Goal: Task Accomplishment & Management: Use online tool/utility

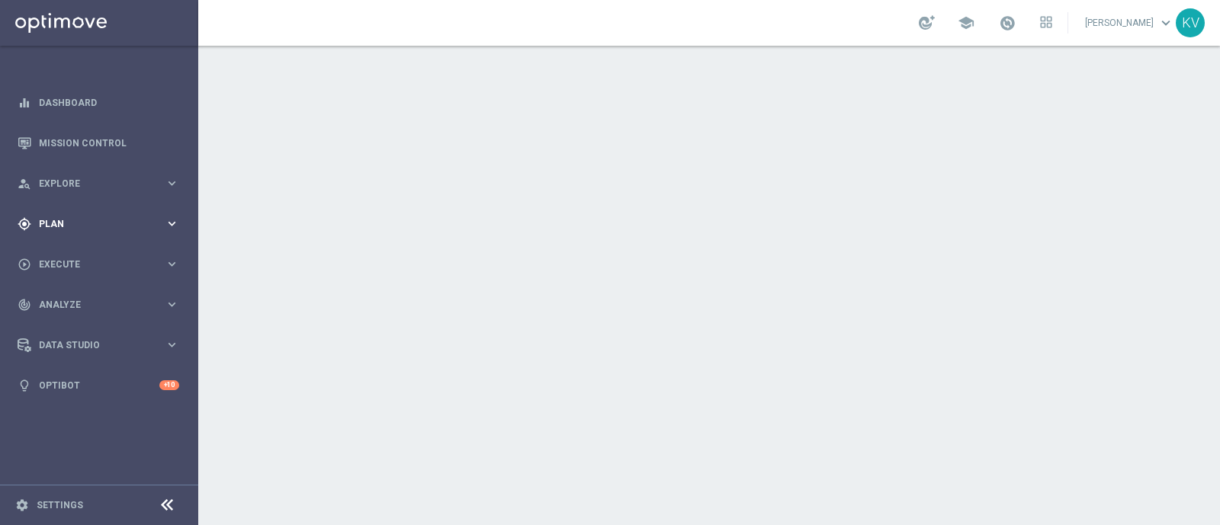
click at [74, 225] on span "Plan" at bounding box center [102, 224] width 126 height 9
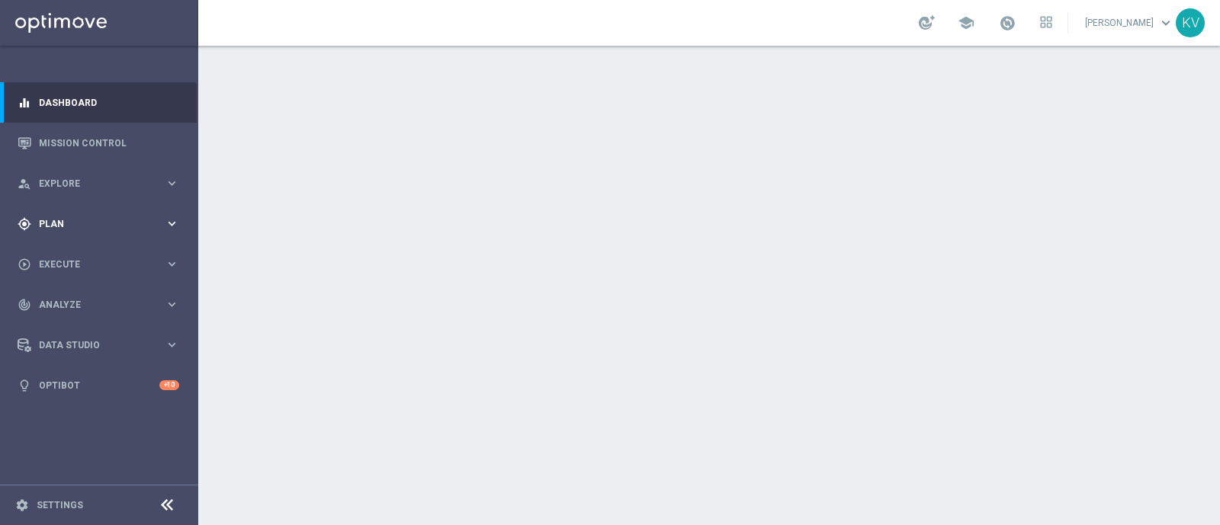
click at [57, 244] on div "play_circle_outline Execute keyboard_arrow_right" at bounding box center [98, 264] width 197 height 40
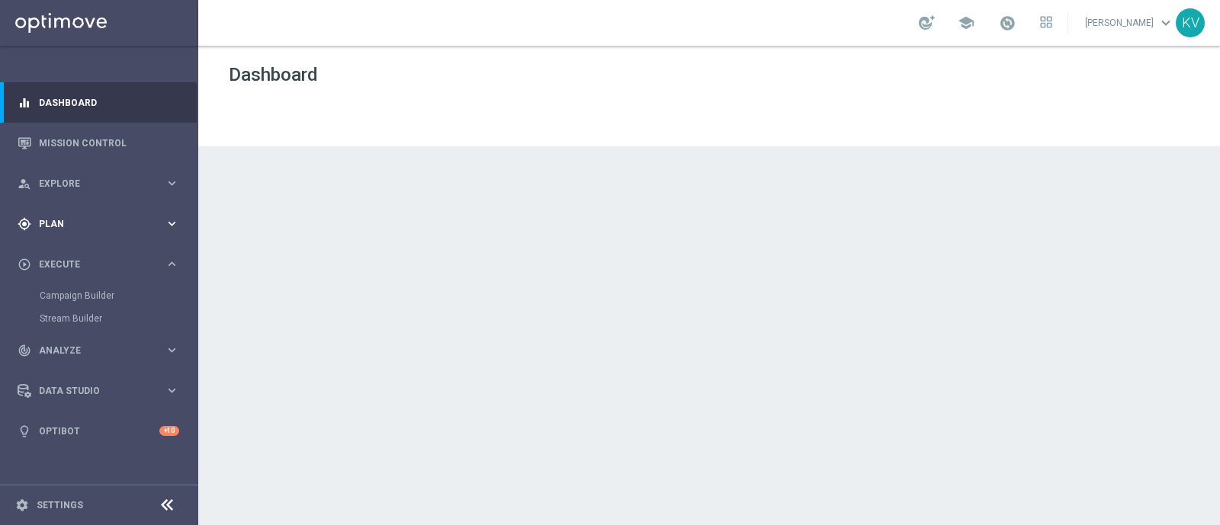
click at [57, 226] on span "Plan" at bounding box center [102, 224] width 126 height 9
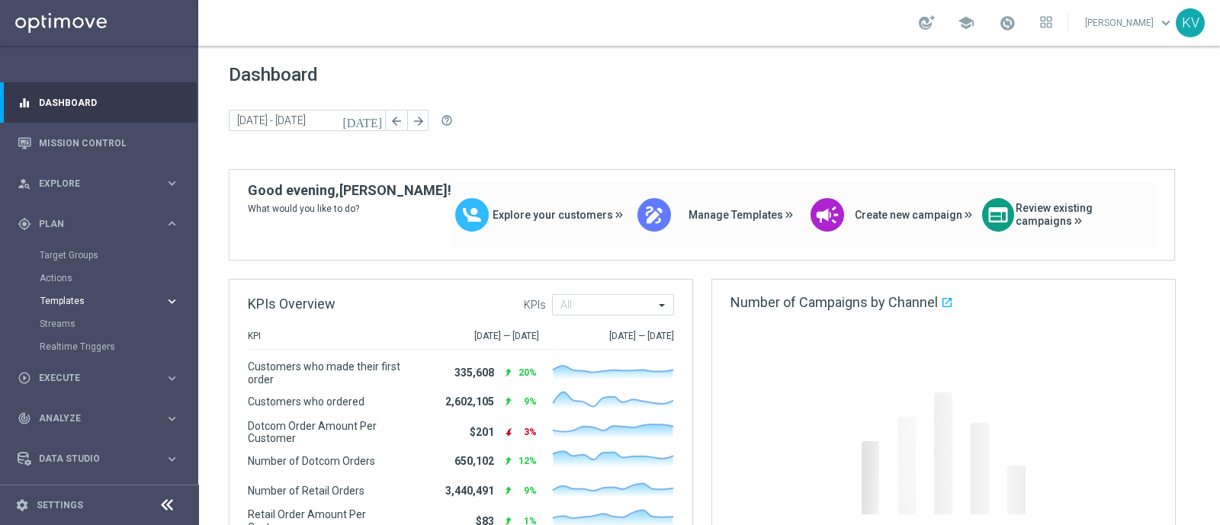
click at [60, 295] on button "Templates keyboard_arrow_right" at bounding box center [110, 301] width 140 height 12
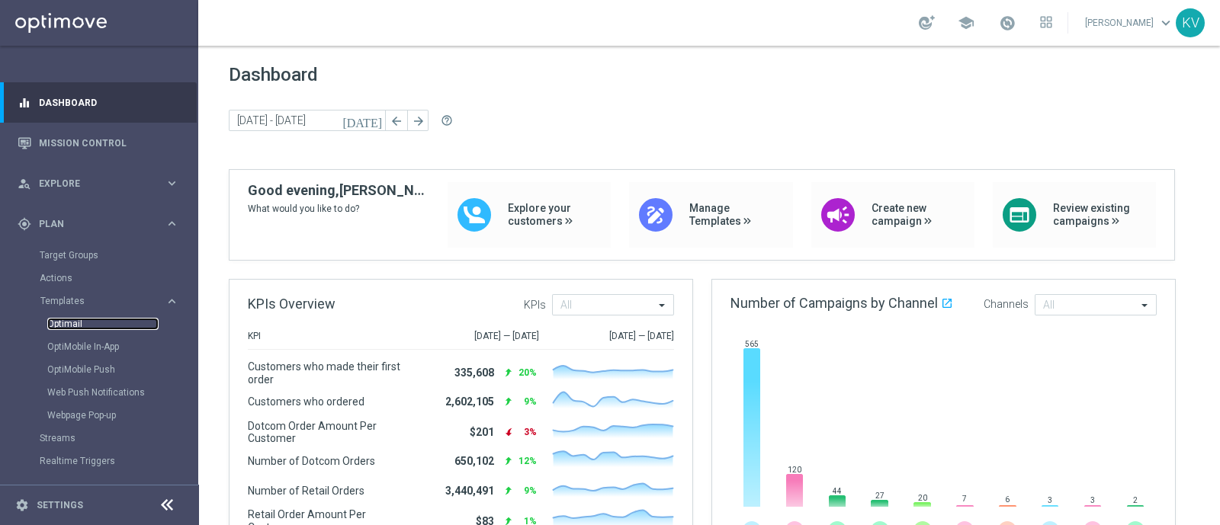
click at [58, 329] on link "Optimail" at bounding box center [102, 324] width 111 height 12
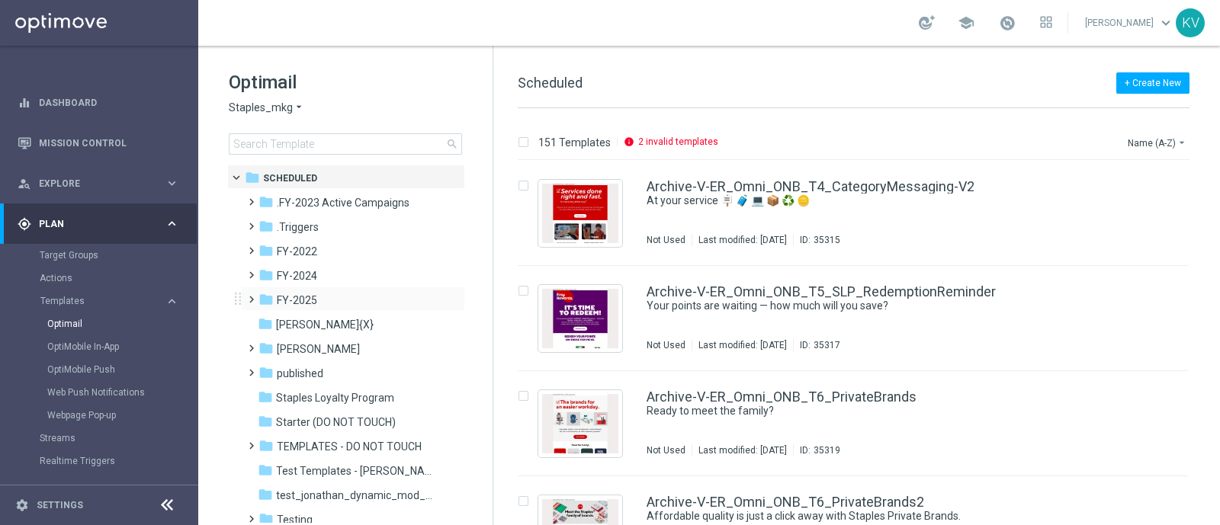
click at [248, 296] on span at bounding box center [248, 293] width 7 height 6
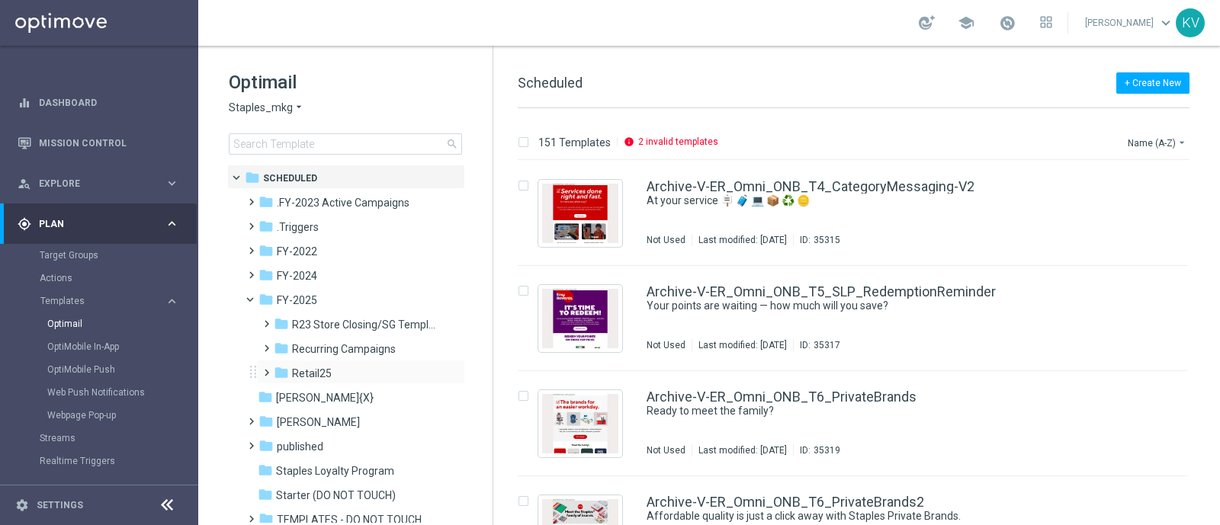
click at [267, 369] on span at bounding box center [263, 366] width 7 height 6
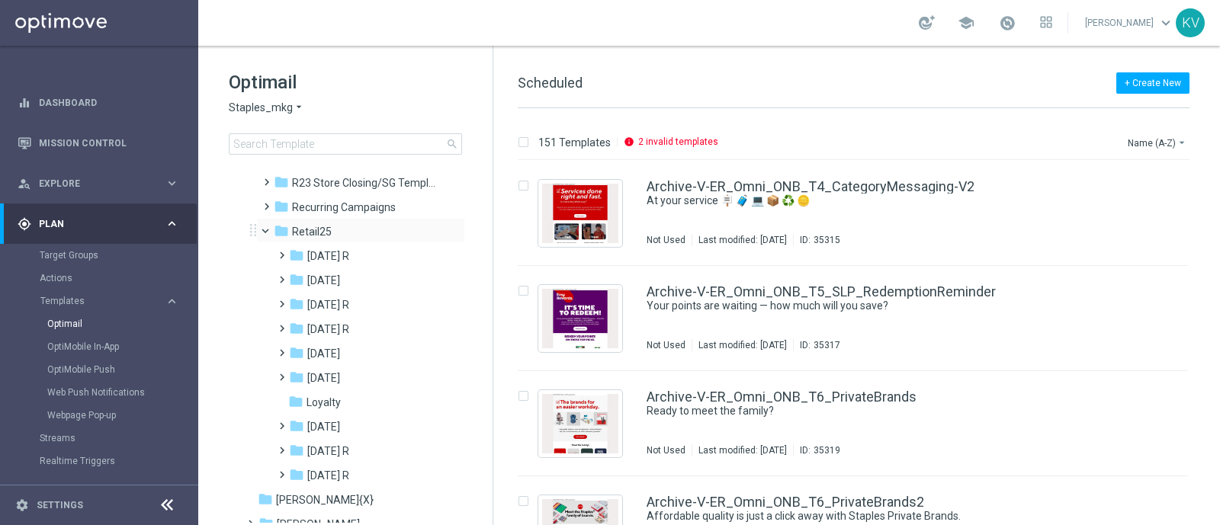
scroll to position [145, 0]
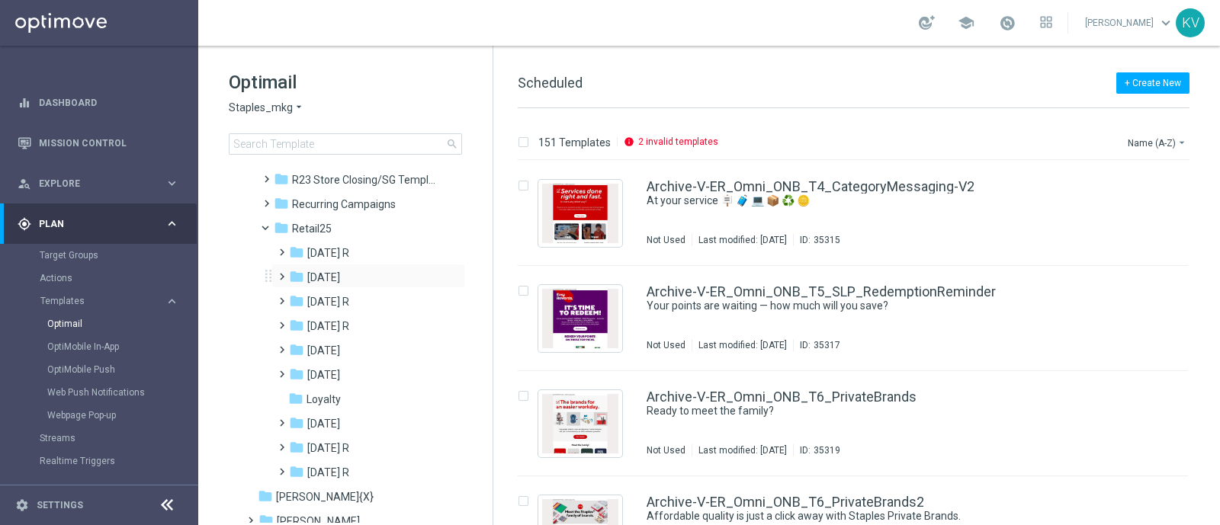
click at [279, 271] on span at bounding box center [278, 270] width 7 height 6
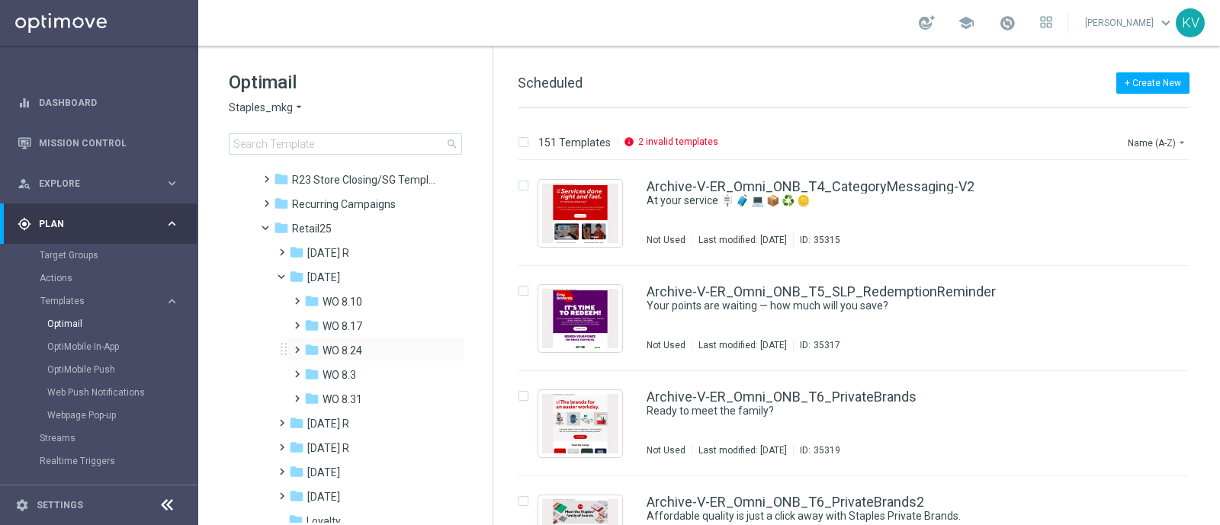
click at [295, 346] on span at bounding box center [293, 343] width 7 height 6
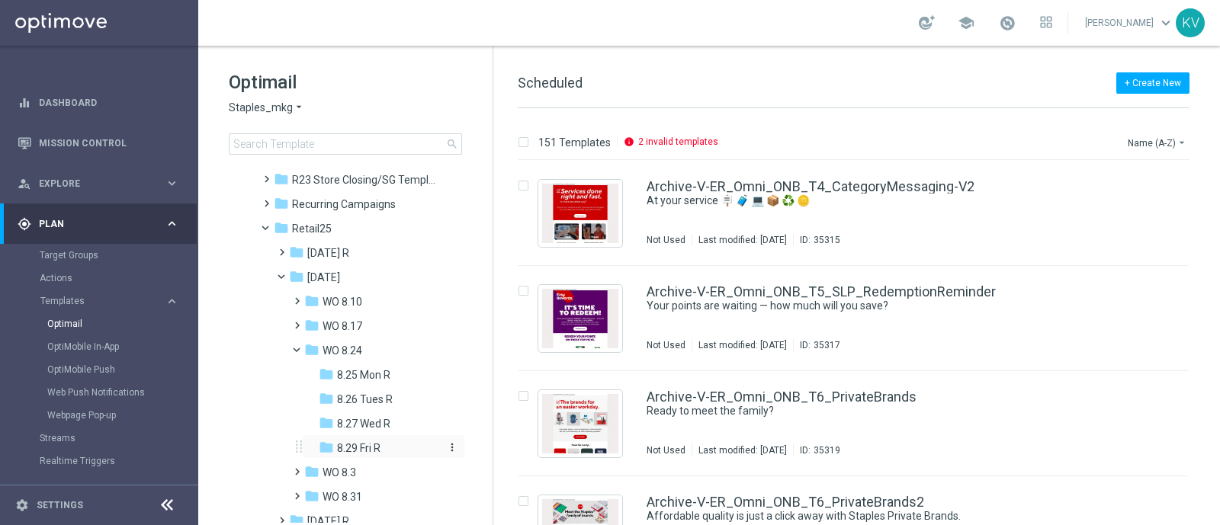
click at [383, 454] on div "folder 8.29 Fri R" at bounding box center [381, 449] width 124 height 18
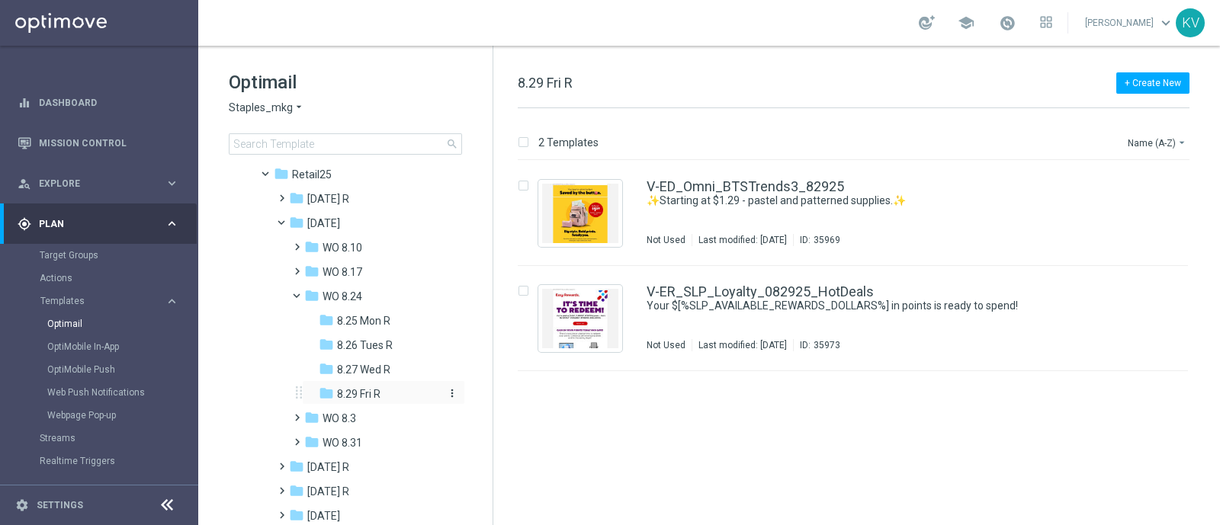
scroll to position [200, 0]
click at [297, 438] on span at bounding box center [293, 434] width 7 height 6
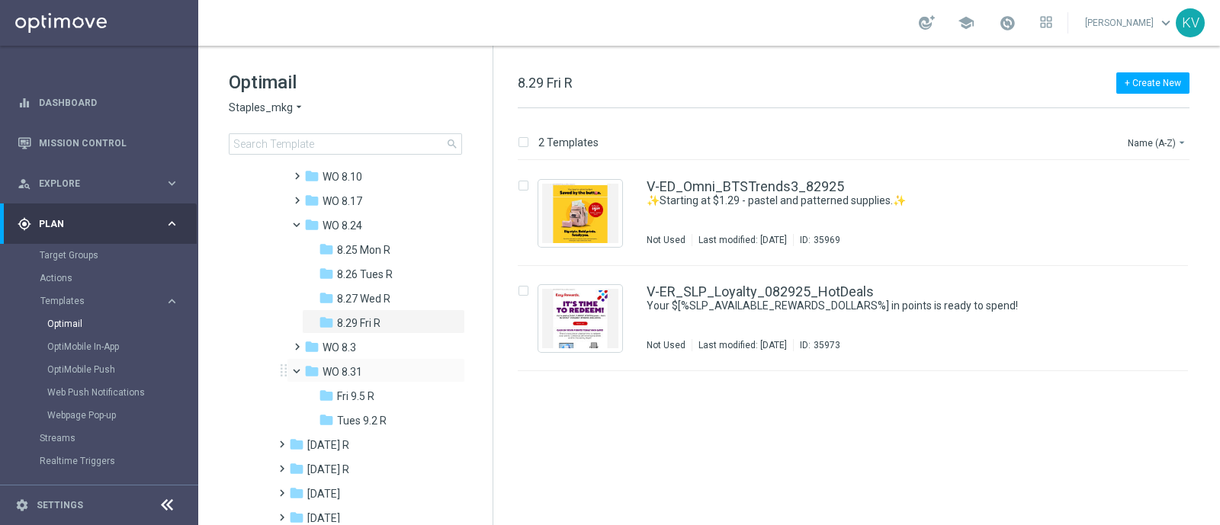
scroll to position [271, 0]
click at [364, 416] on span "Tues 9.2 R" at bounding box center [362, 420] width 50 height 14
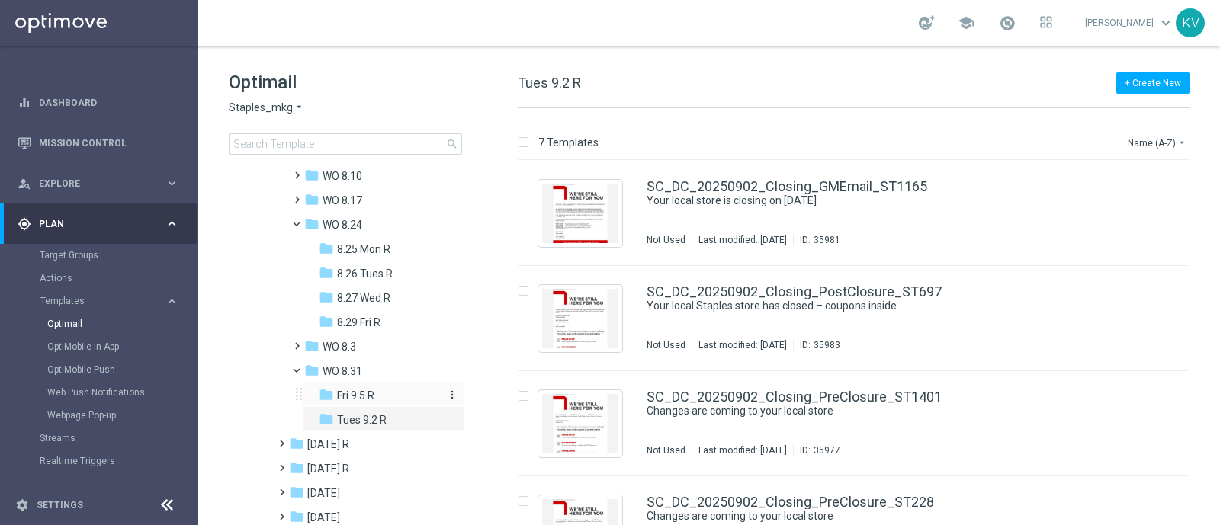
click at [375, 390] on div "folder Fri 9.5 R" at bounding box center [381, 396] width 124 height 18
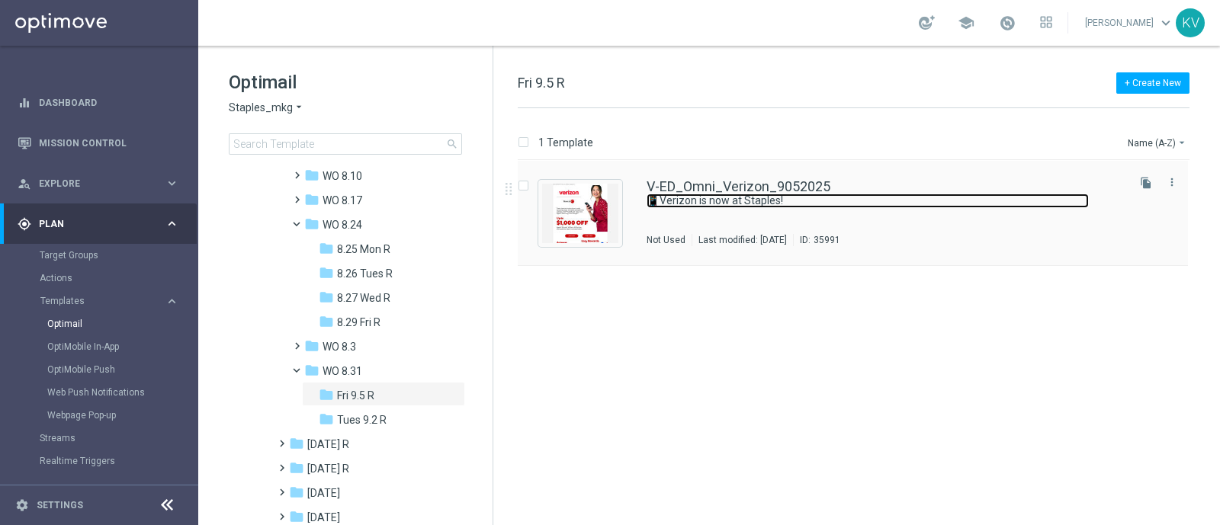
click at [647, 197] on link "📱Verizon is now at Staples!" at bounding box center [867, 201] width 442 height 14
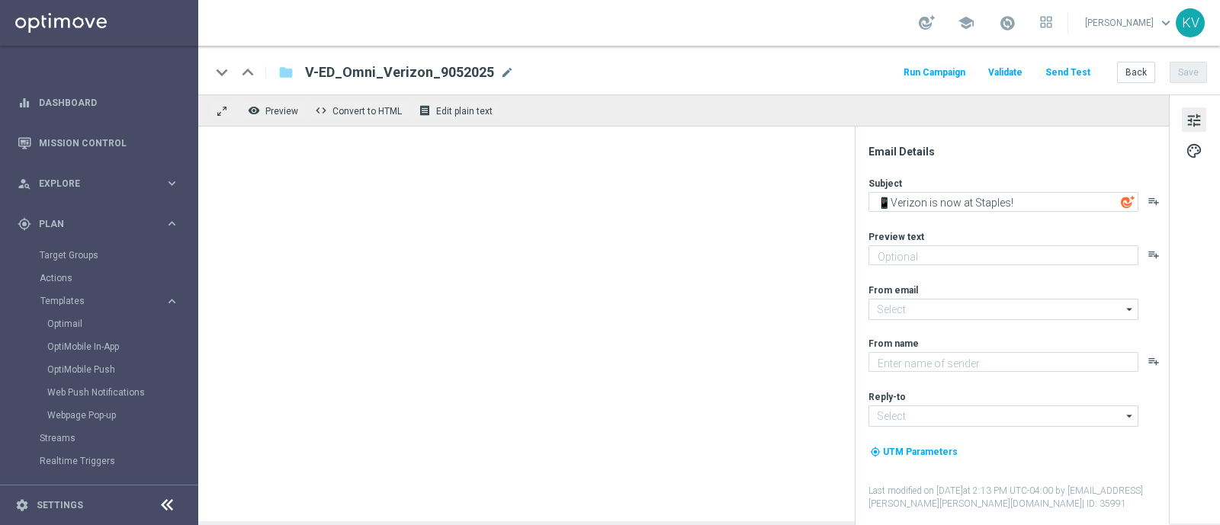
type textarea "Get up to $1,000 off with trade-in + $100 in points!"
type input "[EMAIL_ADDRESS][DOMAIN_NAME]"
type textarea "Staples"
type input "[EMAIL_ADDRESS][DOMAIN_NAME]"
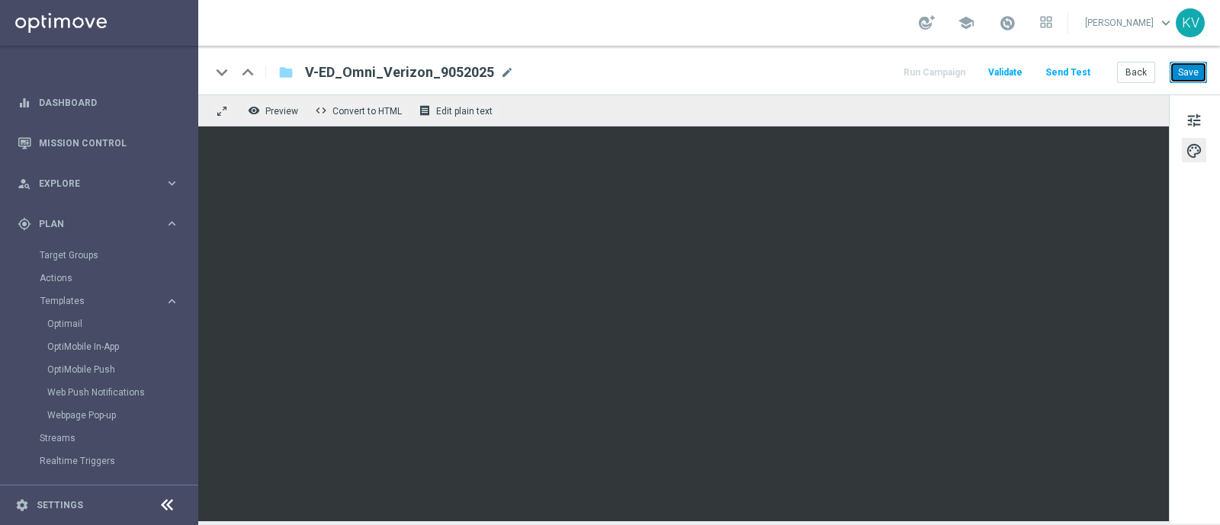
click at [1184, 66] on button "Save" at bounding box center [1187, 72] width 37 height 21
click at [1069, 70] on button "Send Test" at bounding box center [1068, 73] width 50 height 21
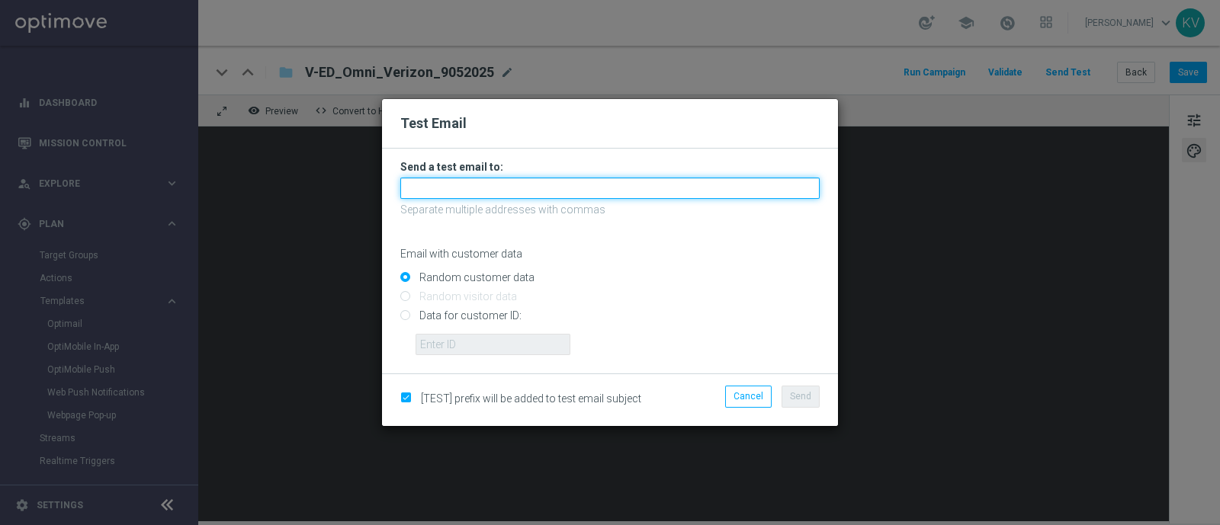
click at [577, 190] on input "text" at bounding box center [609, 188] width 419 height 21
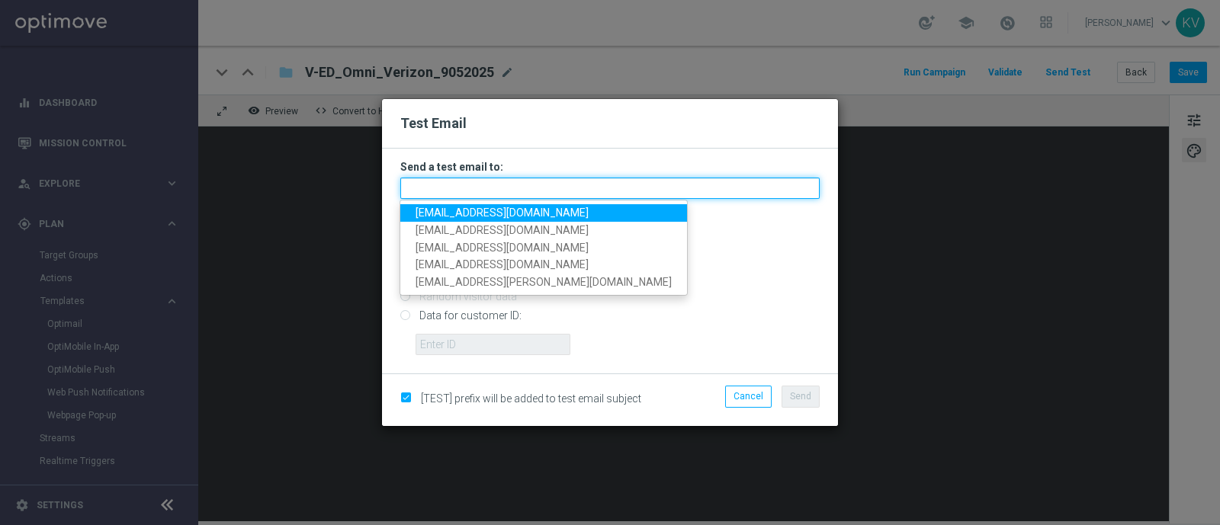
paste input "[EMAIL_ADDRESS][DOMAIN_NAME]"
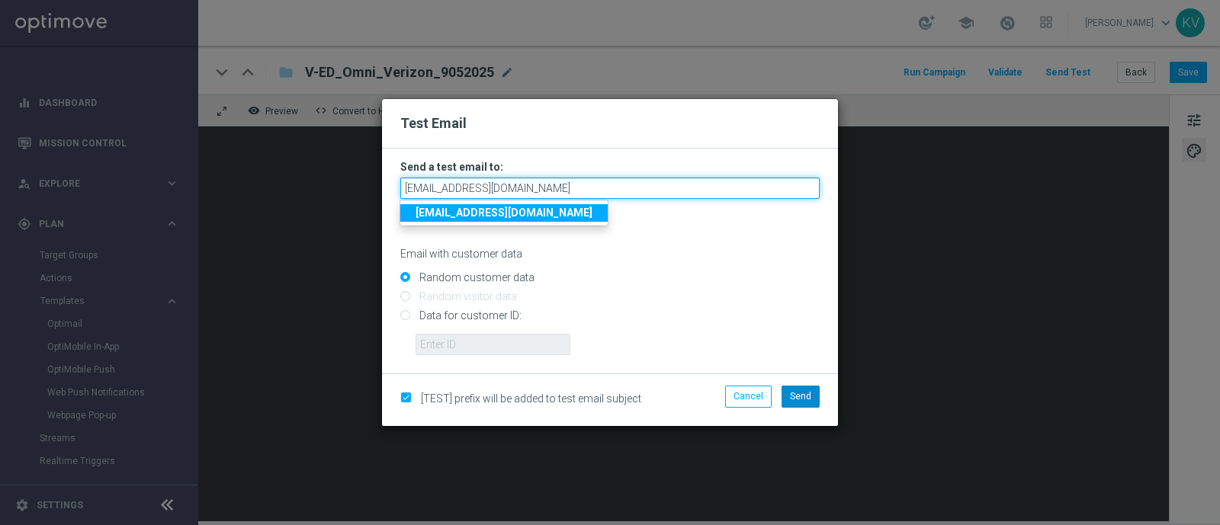
type input "[EMAIL_ADDRESS][DOMAIN_NAME]"
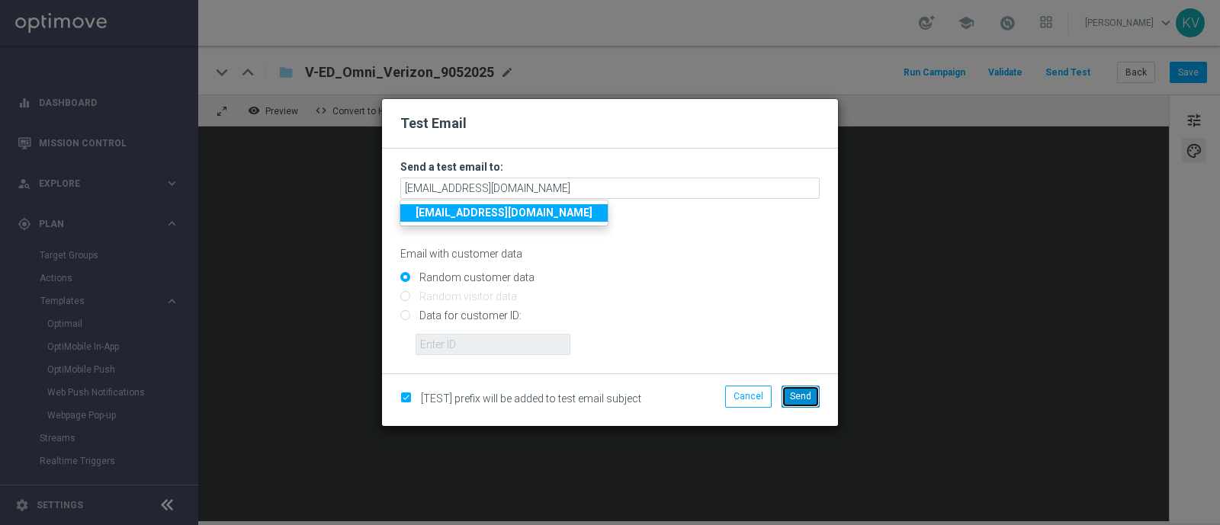
click at [803, 393] on span "Send" at bounding box center [800, 396] width 21 height 11
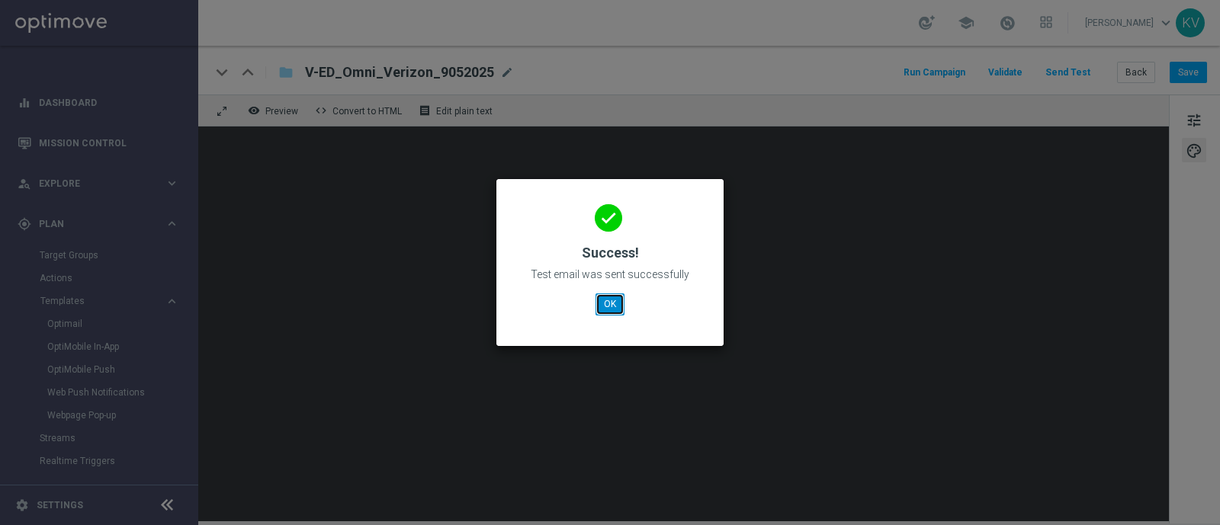
click at [608, 306] on button "OK" at bounding box center [609, 303] width 29 height 21
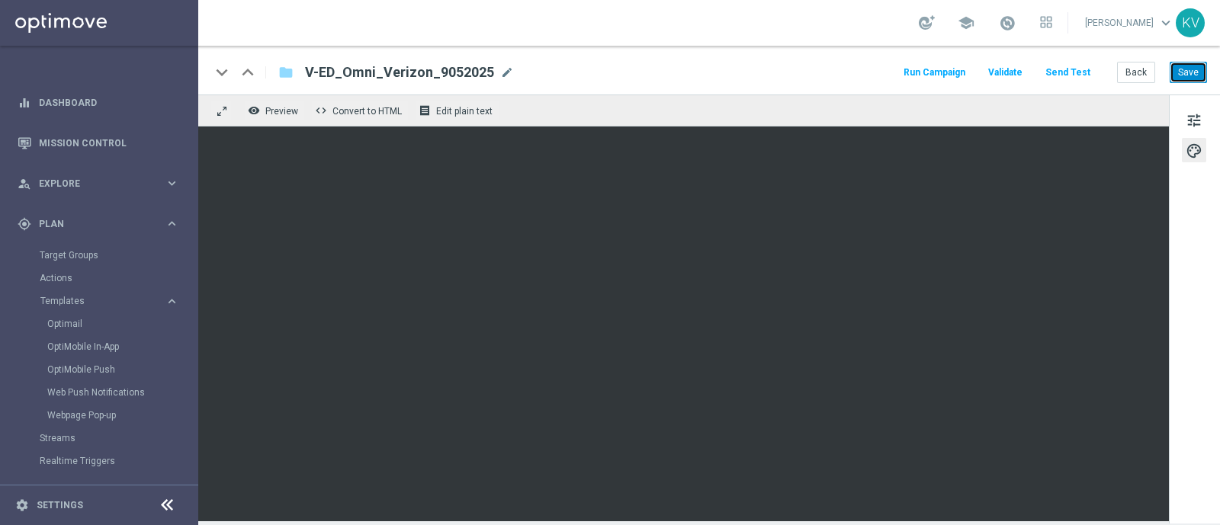
click at [1188, 74] on button "Save" at bounding box center [1187, 72] width 37 height 21
click at [1138, 71] on button "Back" at bounding box center [1136, 72] width 38 height 21
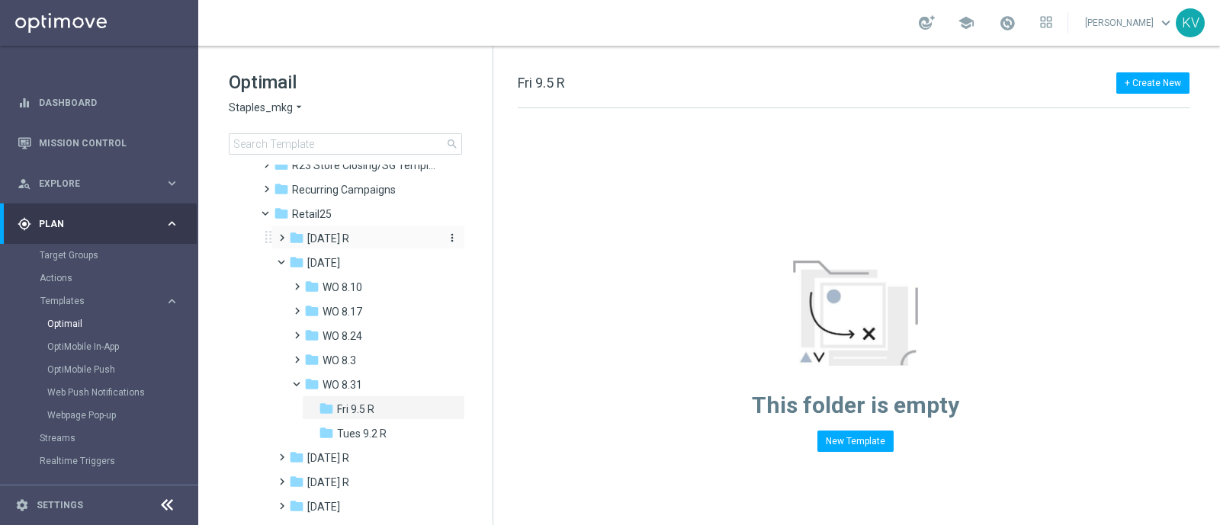
scroll to position [162, 0]
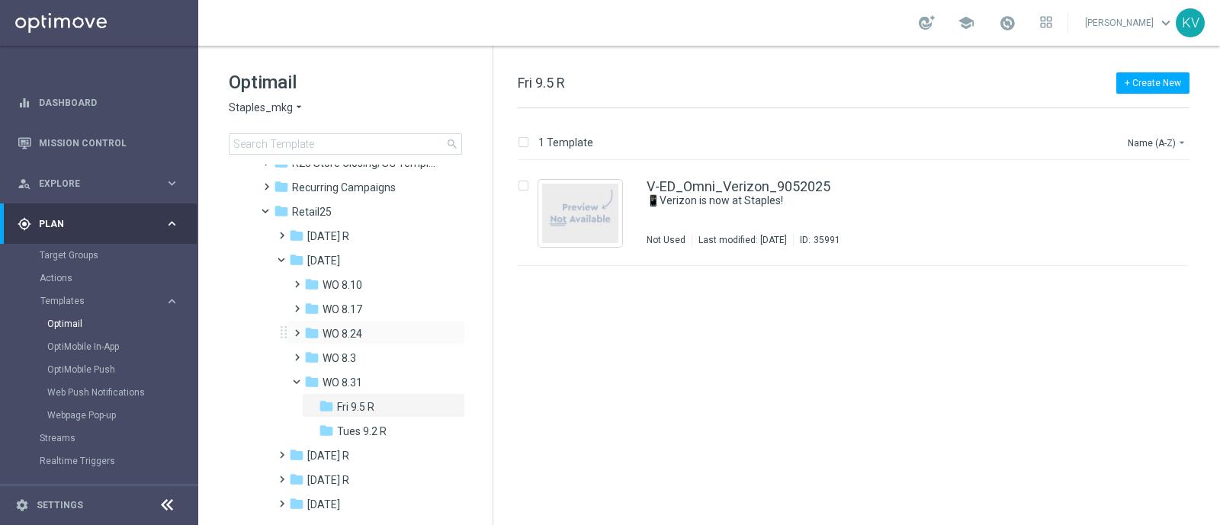
click at [297, 326] on span at bounding box center [293, 326] width 7 height 6
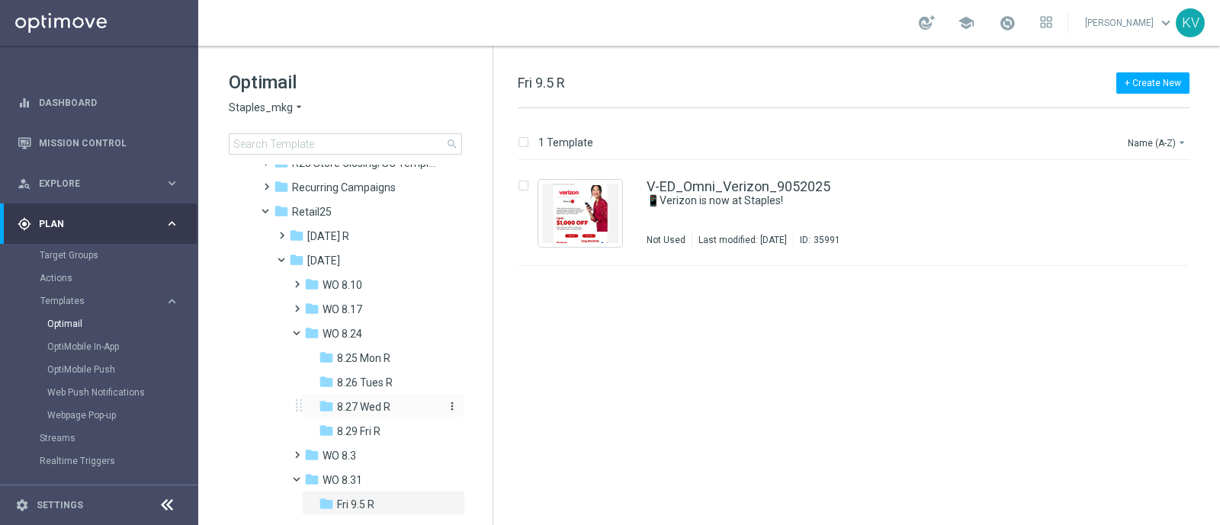
click at [362, 405] on span "8.27 Wed R" at bounding box center [363, 407] width 53 height 14
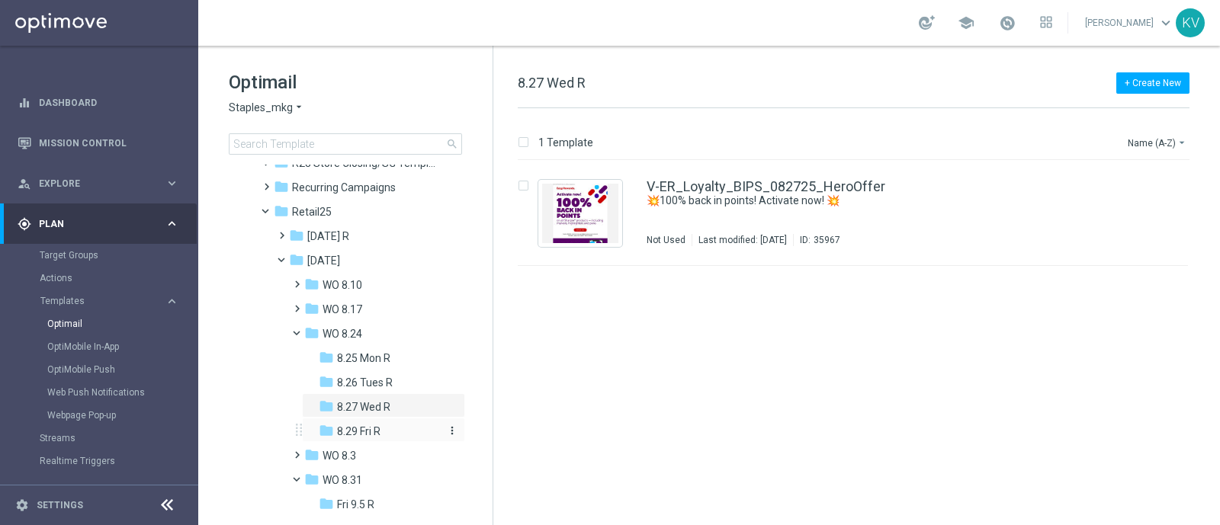
click at [366, 427] on span "8.29 Fri R" at bounding box center [358, 432] width 43 height 14
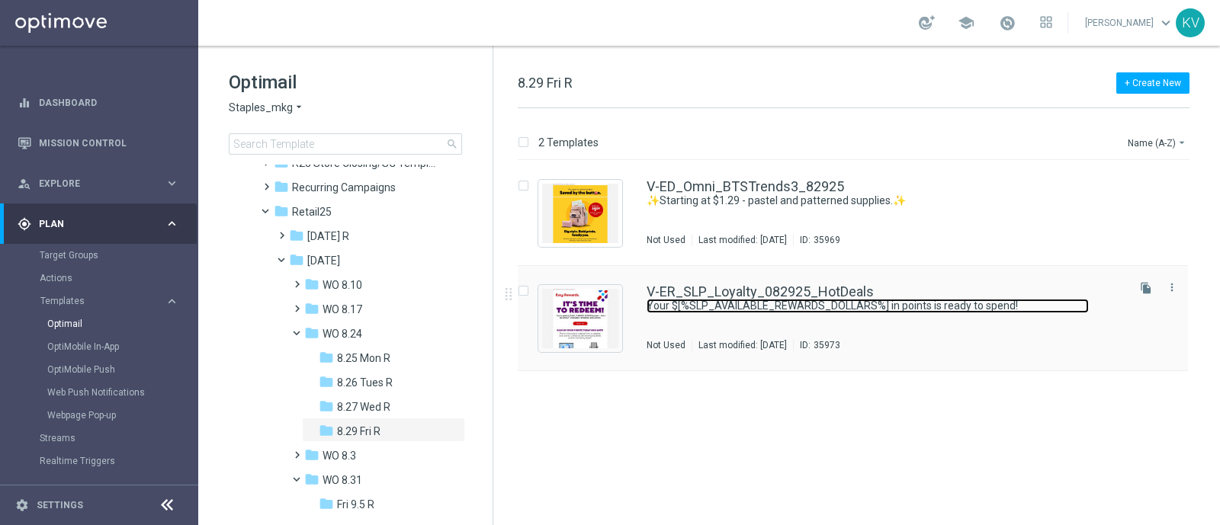
click at [742, 306] on link "Your $[%SLP_AVAILABLE_REWARDS_DOLLARS%] in points is ready to spend!" at bounding box center [867, 306] width 442 height 14
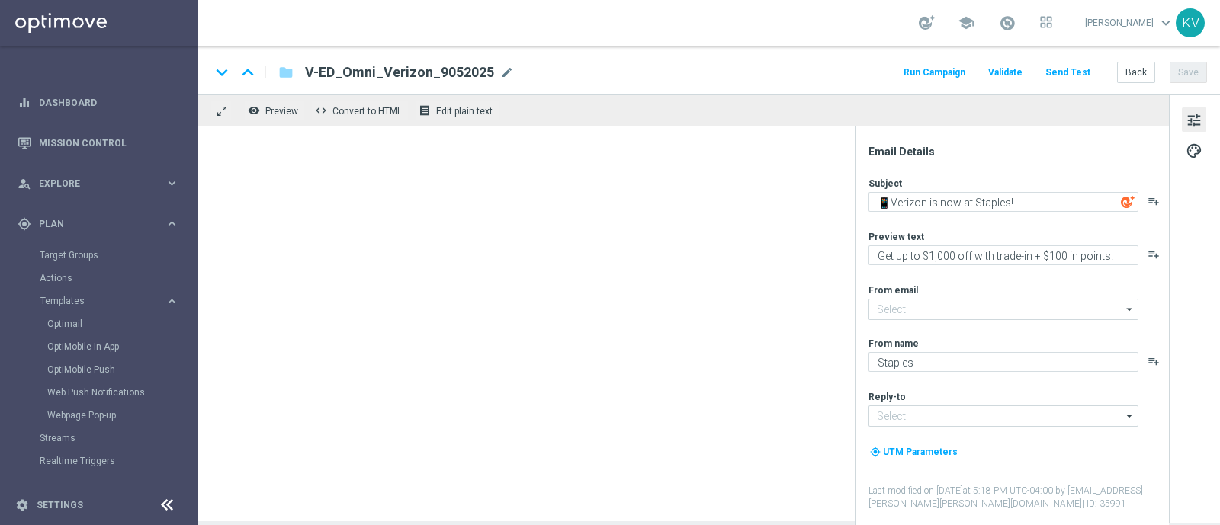
type textarea "Your $[%SLP_AVAILABLE_REWARDS_DOLLARS%] in points is ready to spend!"
type textarea "Redeem now and save on these top deals."
type input "[EMAIL_ADDRESS][DOMAIN_NAME]"
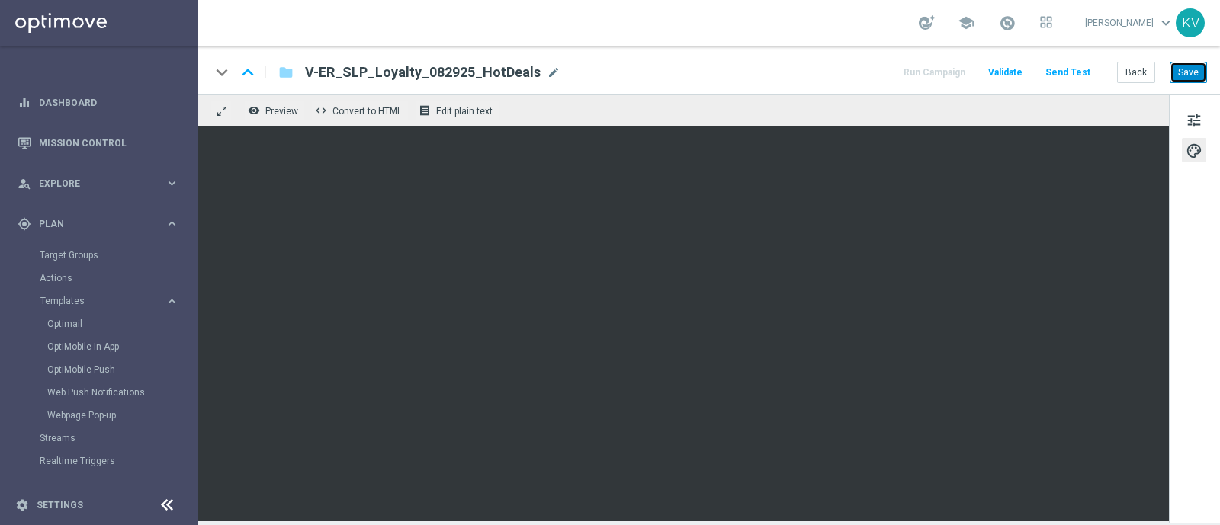
click at [1196, 63] on button "Save" at bounding box center [1187, 72] width 37 height 21
click at [1203, 67] on button "Save" at bounding box center [1187, 72] width 37 height 21
click at [1059, 70] on button "Send Test" at bounding box center [1068, 73] width 50 height 21
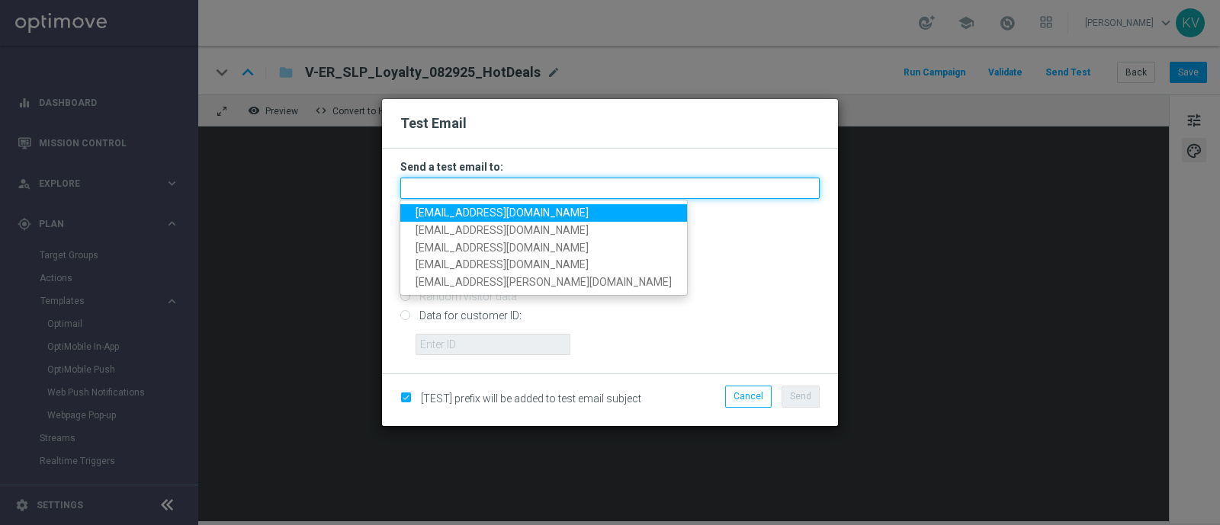
click at [504, 188] on input "text" at bounding box center [609, 188] width 419 height 21
paste input "[EMAIL_ADDRESS][DOMAIN_NAME]"
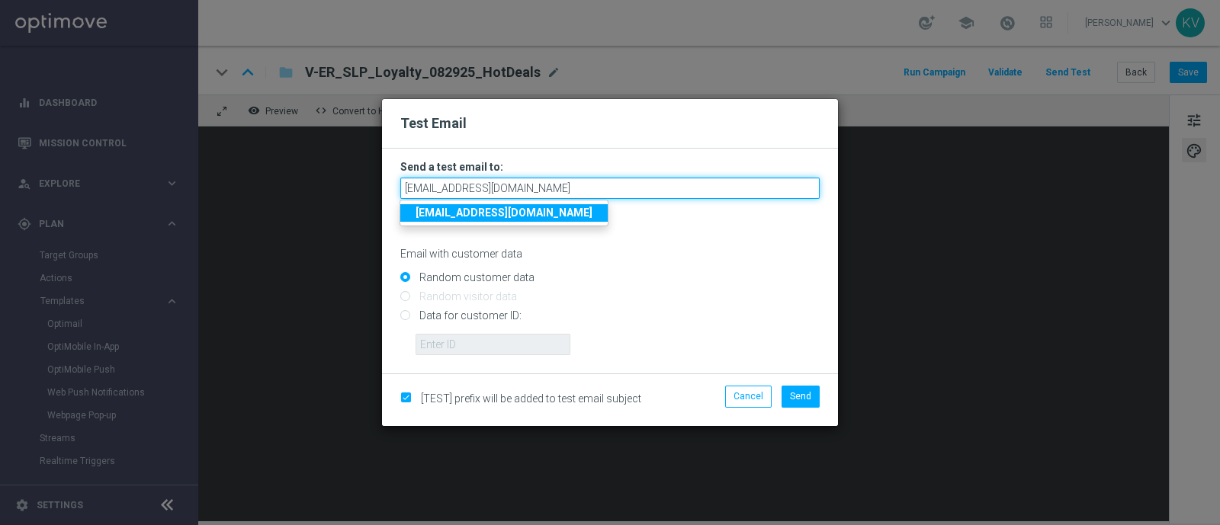
type input "[EMAIL_ADDRESS][DOMAIN_NAME]"
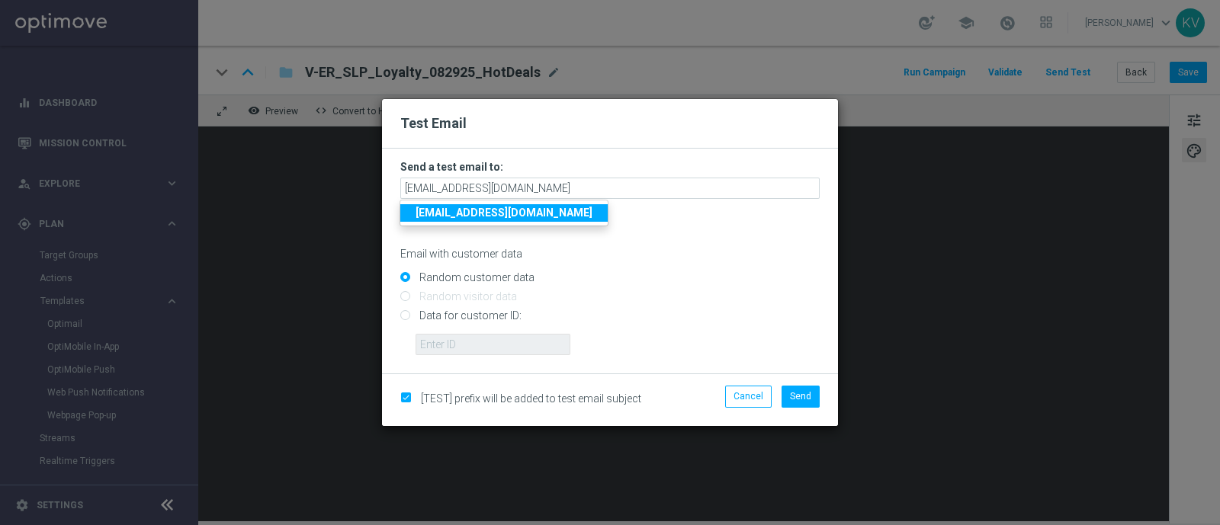
click at [472, 315] on input "Data for customer ID:" at bounding box center [609, 322] width 419 height 21
radio input "true"
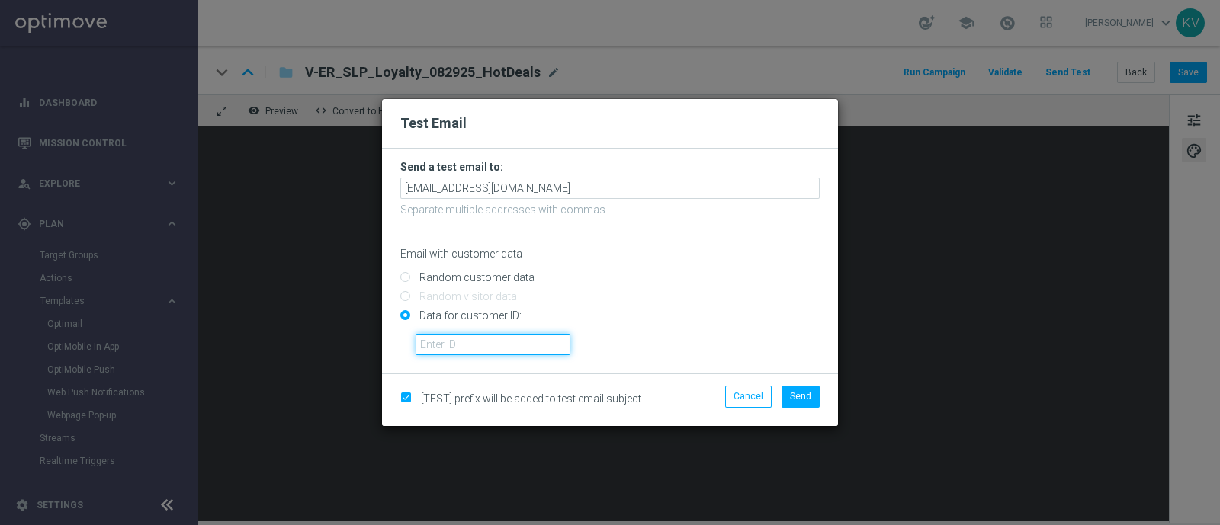
click at [487, 341] on input "text" at bounding box center [492, 344] width 155 height 21
paste input "10000070600"
type input "10000070600"
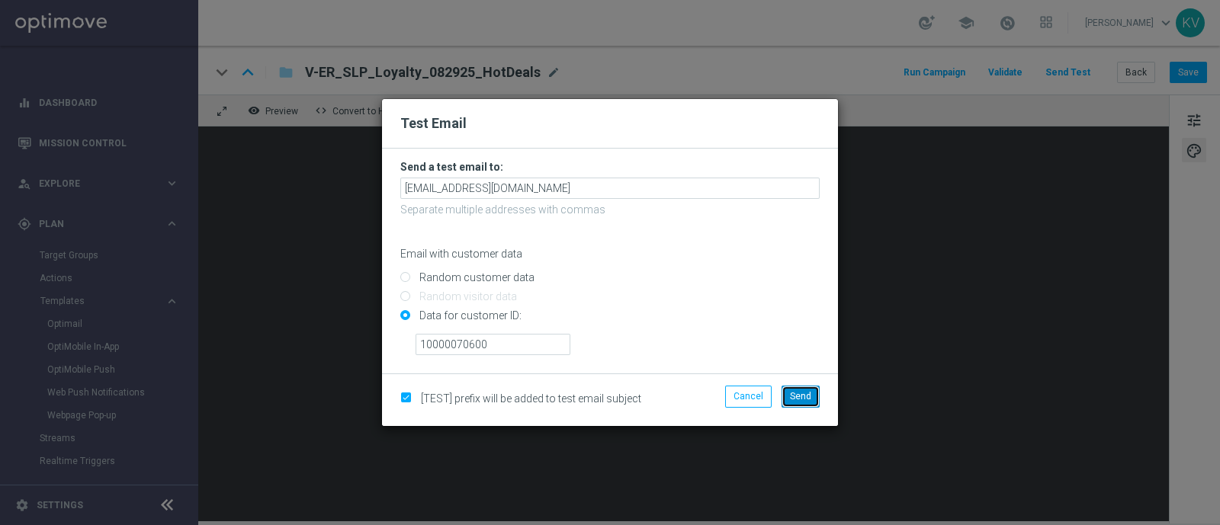
click at [804, 402] on span "Send" at bounding box center [800, 396] width 21 height 11
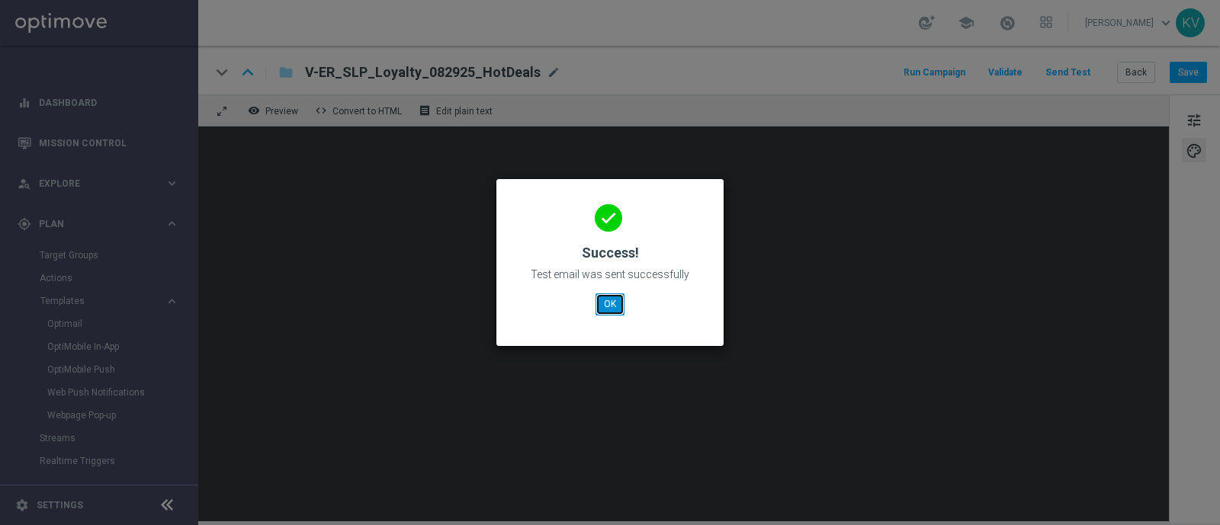
click at [602, 312] on button "OK" at bounding box center [609, 303] width 29 height 21
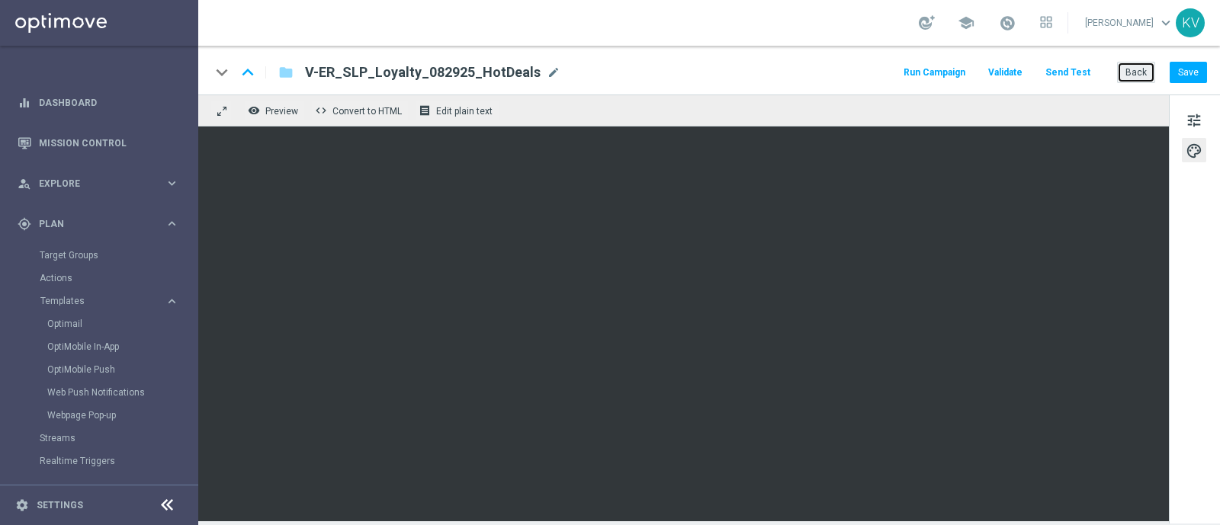
click at [1136, 79] on button "Back" at bounding box center [1136, 72] width 38 height 21
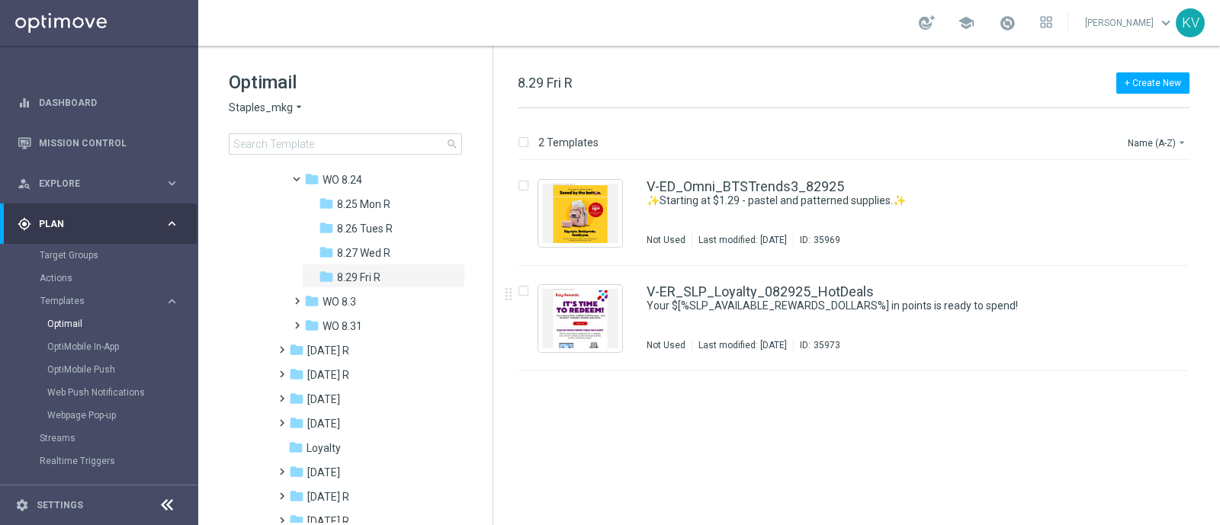
scroll to position [506, 0]
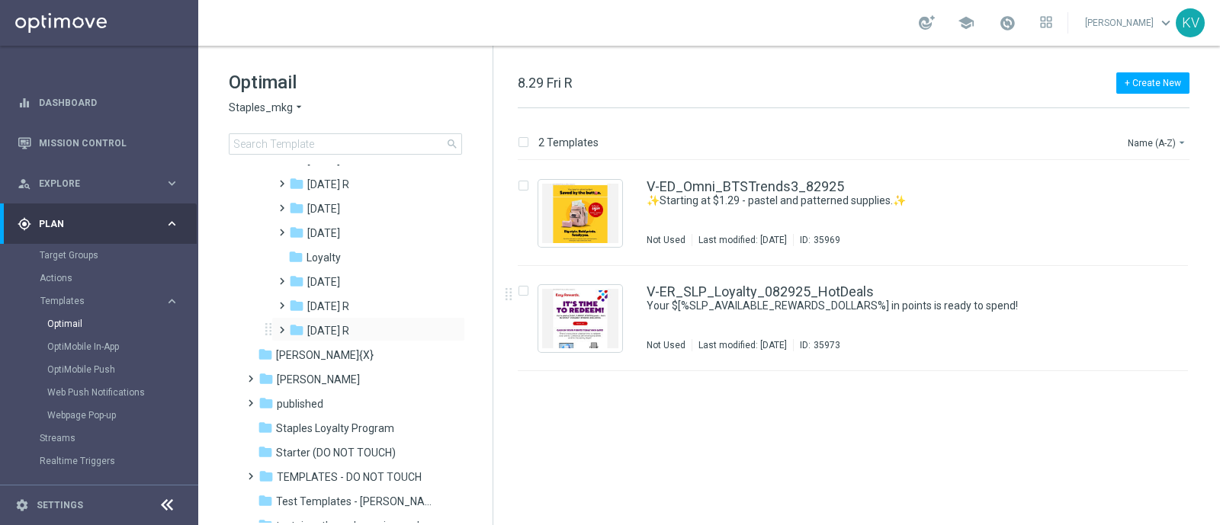
click at [279, 326] on span at bounding box center [278, 323] width 7 height 6
click at [297, 351] on span at bounding box center [293, 348] width 7 height 6
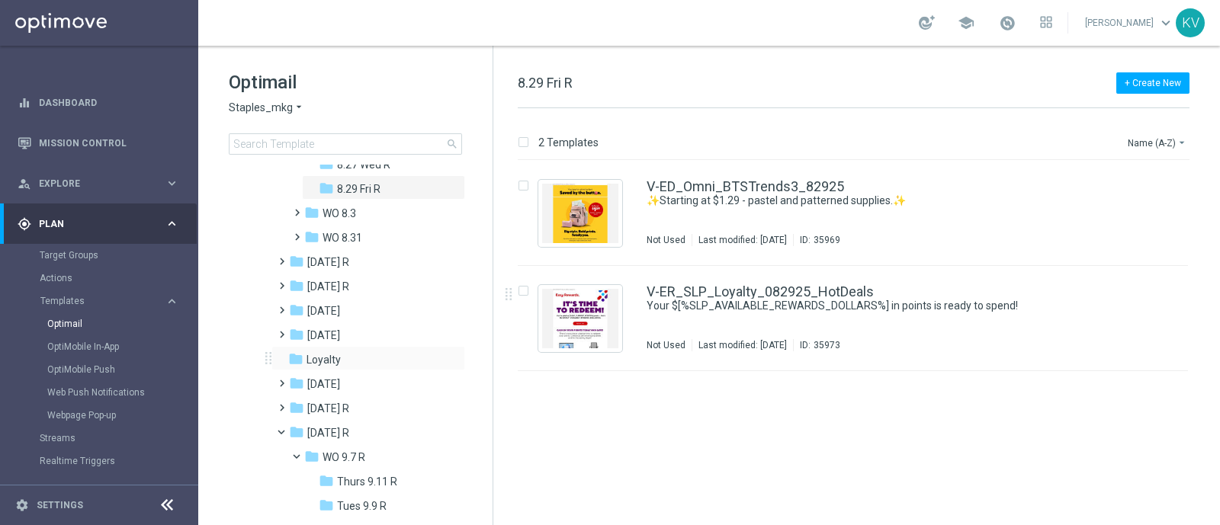
scroll to position [403, 0]
click at [295, 234] on span at bounding box center [293, 231] width 7 height 6
click at [367, 266] on span "Fri 9.5 R" at bounding box center [355, 263] width 37 height 14
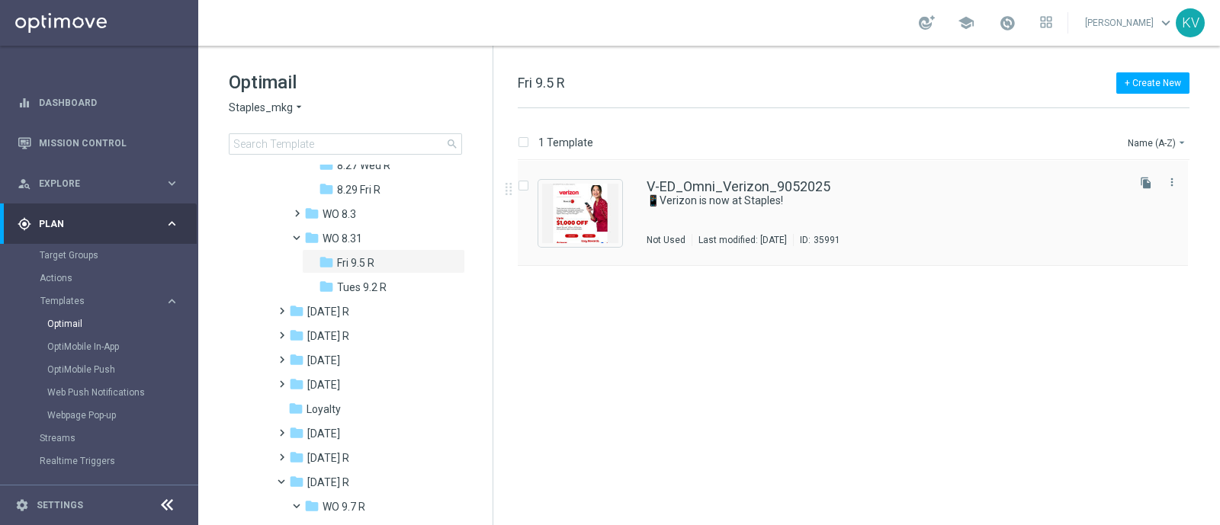
click at [648, 215] on div "V-ED_Omni_Verizon_9052025 📱Verizon is now at Staples! Not Used Last modified: […" at bounding box center [884, 213] width 477 height 66
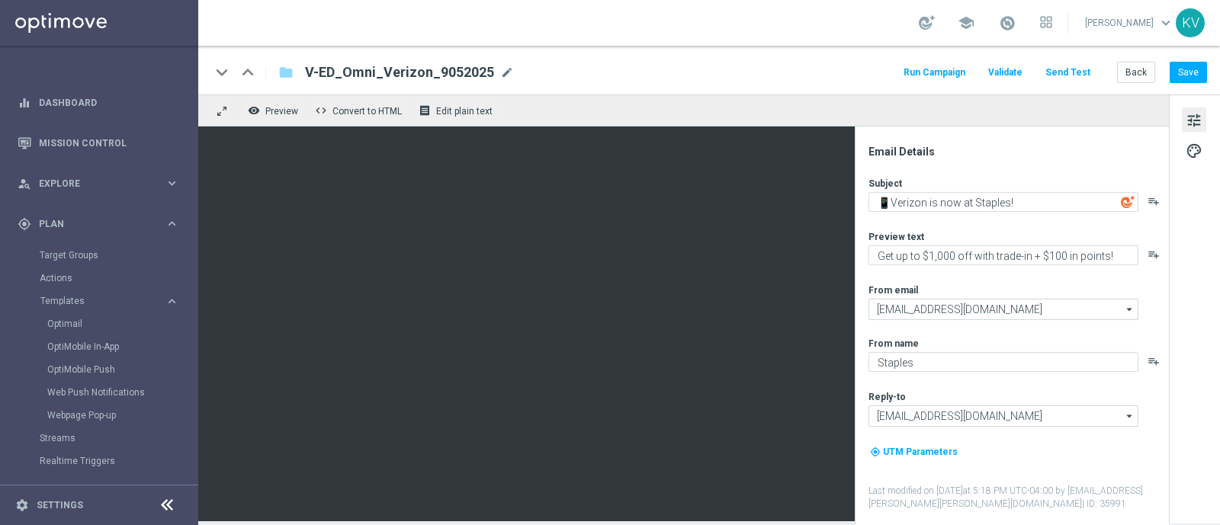
click at [1090, 63] on button "Send Test" at bounding box center [1068, 73] width 50 height 21
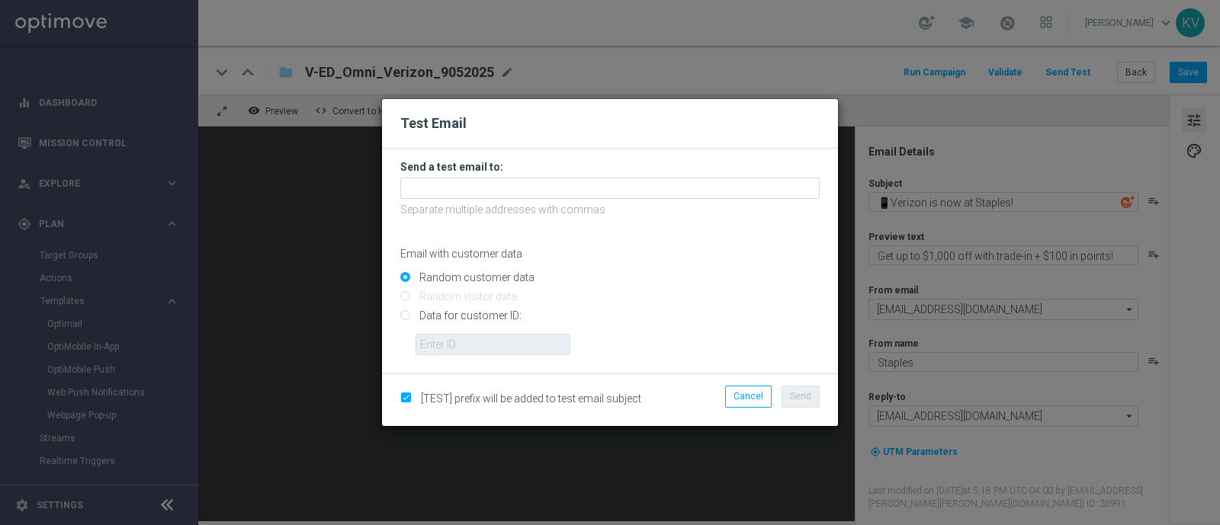
click at [561, 207] on p "Separate multiple addresses with commas" at bounding box center [609, 210] width 419 height 14
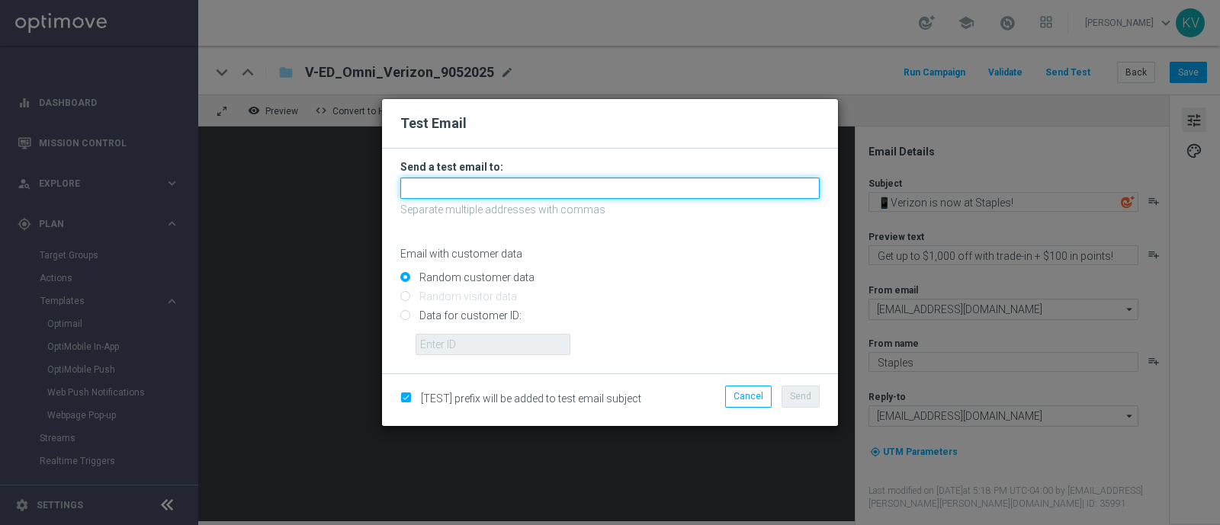
click at [580, 192] on input "text" at bounding box center [609, 188] width 419 height 21
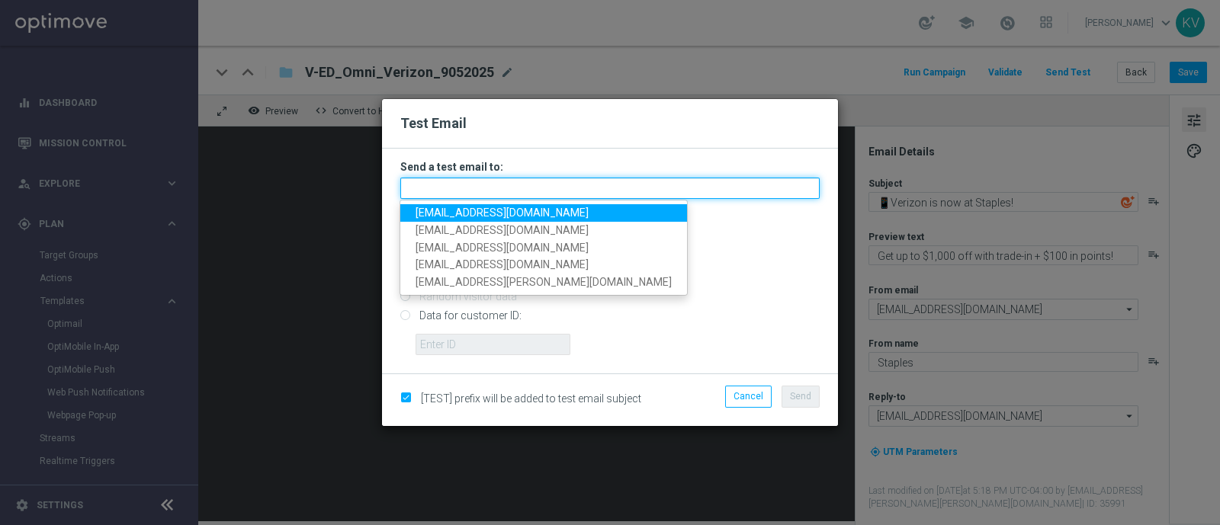
paste input "[EMAIL_ADDRESS][DOMAIN_NAME]"
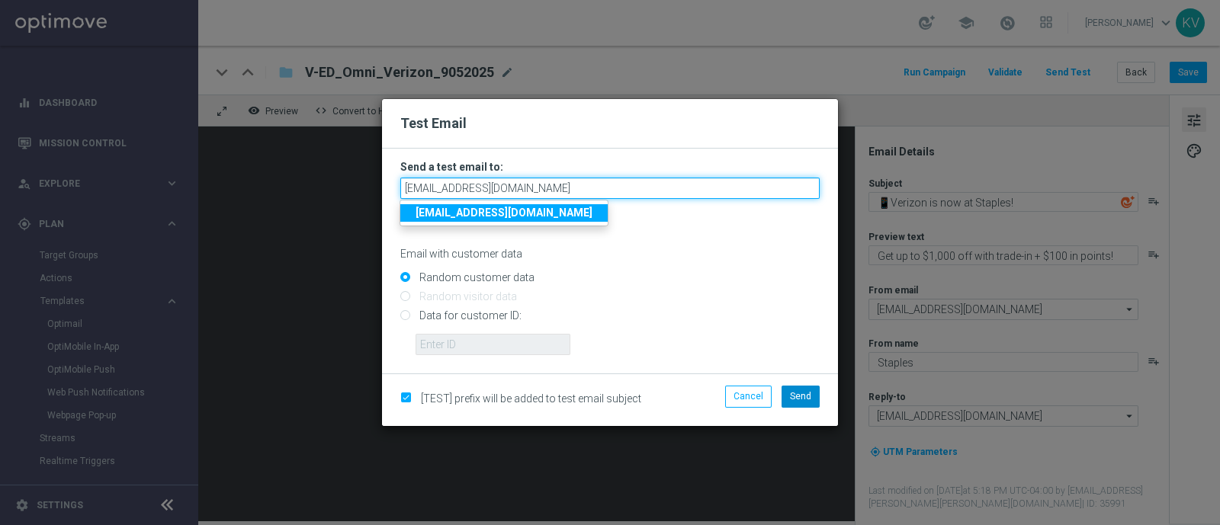
type input "[EMAIL_ADDRESS][DOMAIN_NAME]"
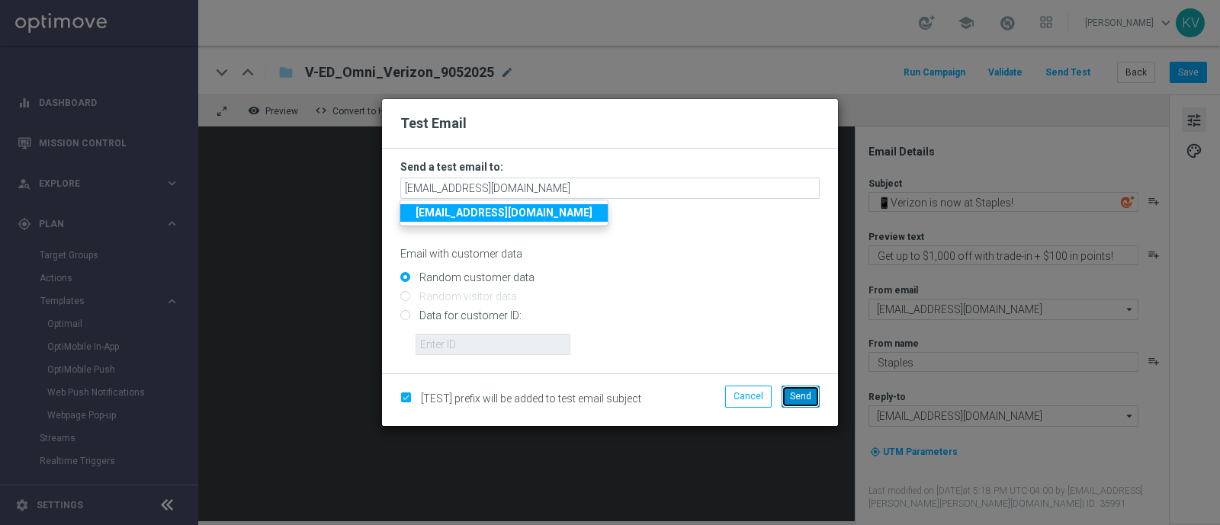
click at [804, 397] on span "Send" at bounding box center [800, 396] width 21 height 11
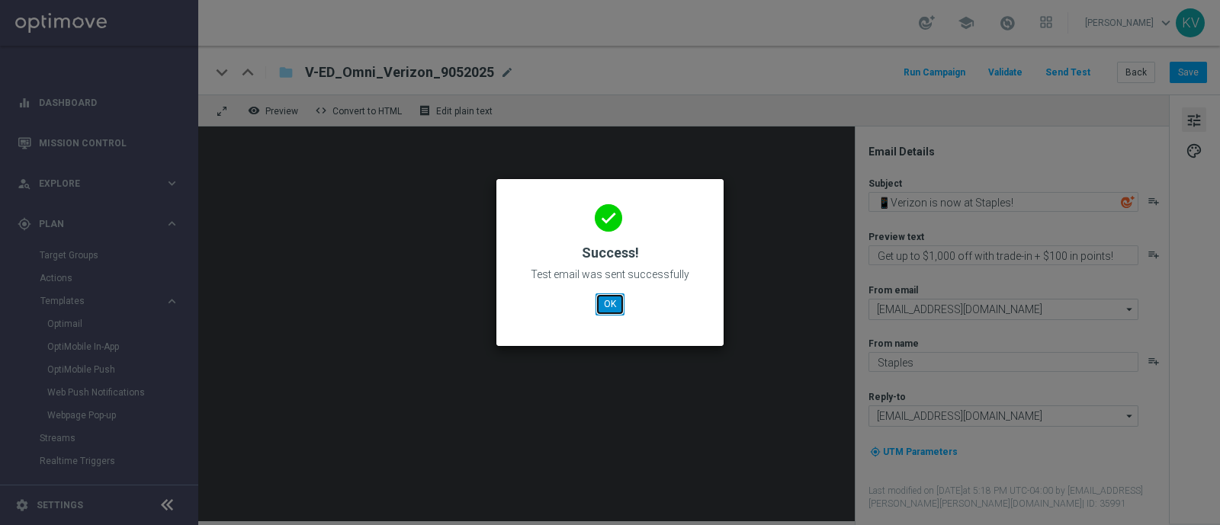
click at [614, 298] on button "OK" at bounding box center [609, 303] width 29 height 21
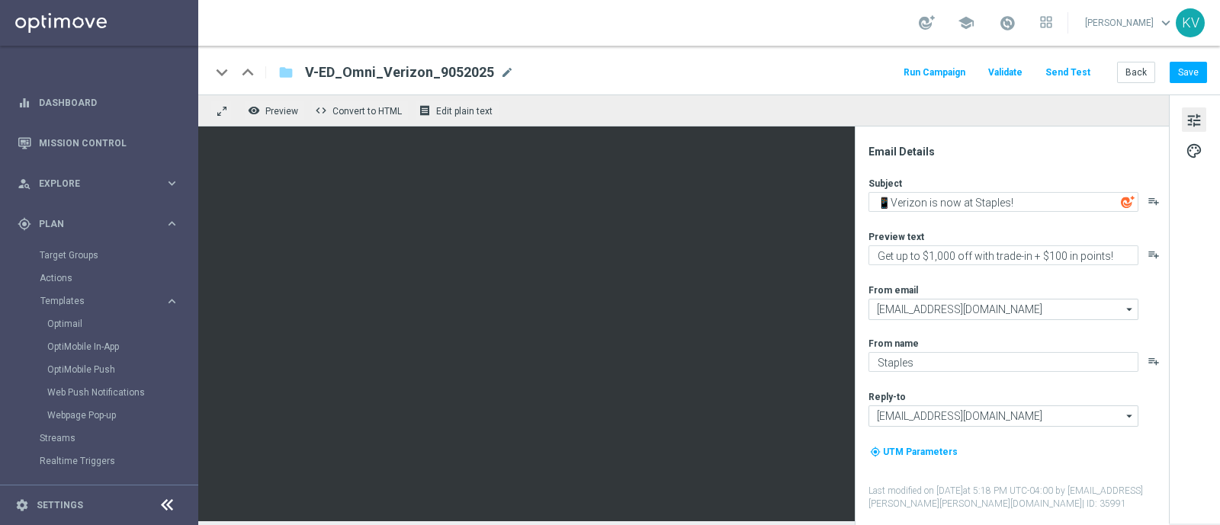
click at [1194, 89] on div "keyboard_arrow_down keyboard_arrow_up folder V-ED_Omni_Verizon_9052025 V-ED_Omn…" at bounding box center [708, 70] width 1021 height 49
click at [1191, 82] on button "Save" at bounding box center [1187, 72] width 37 height 21
click at [76, 322] on link "Optimail" at bounding box center [102, 324] width 111 height 12
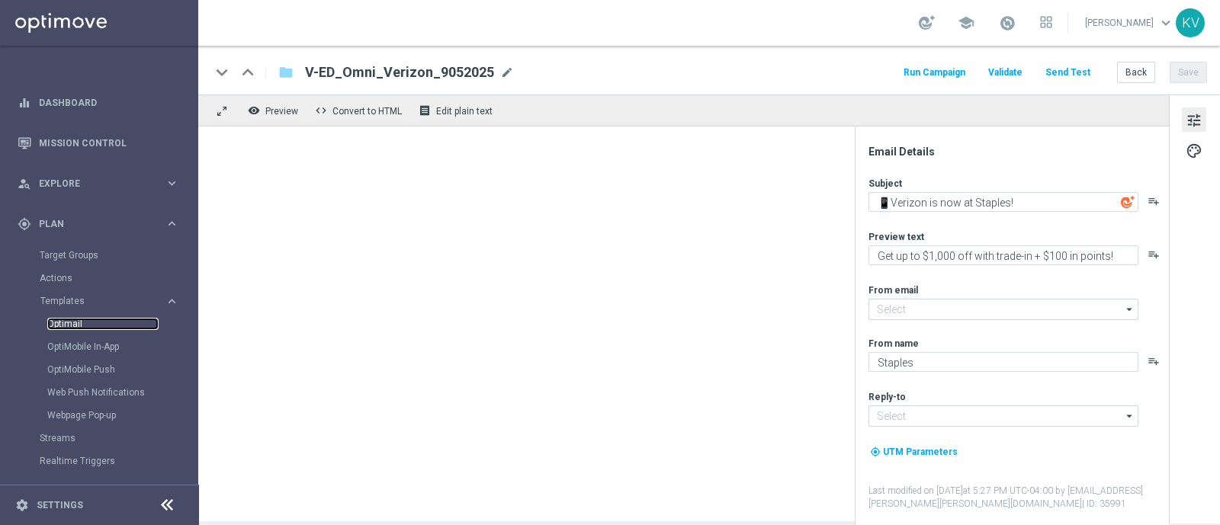
type input "[EMAIL_ADDRESS][DOMAIN_NAME]"
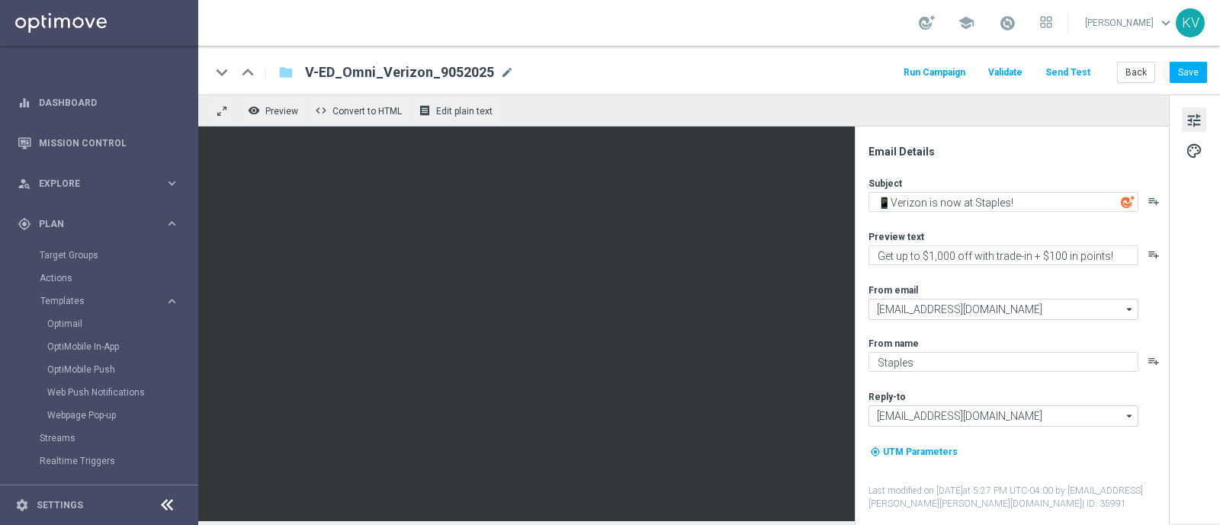
click at [1069, 74] on button "Send Test" at bounding box center [1068, 73] width 50 height 21
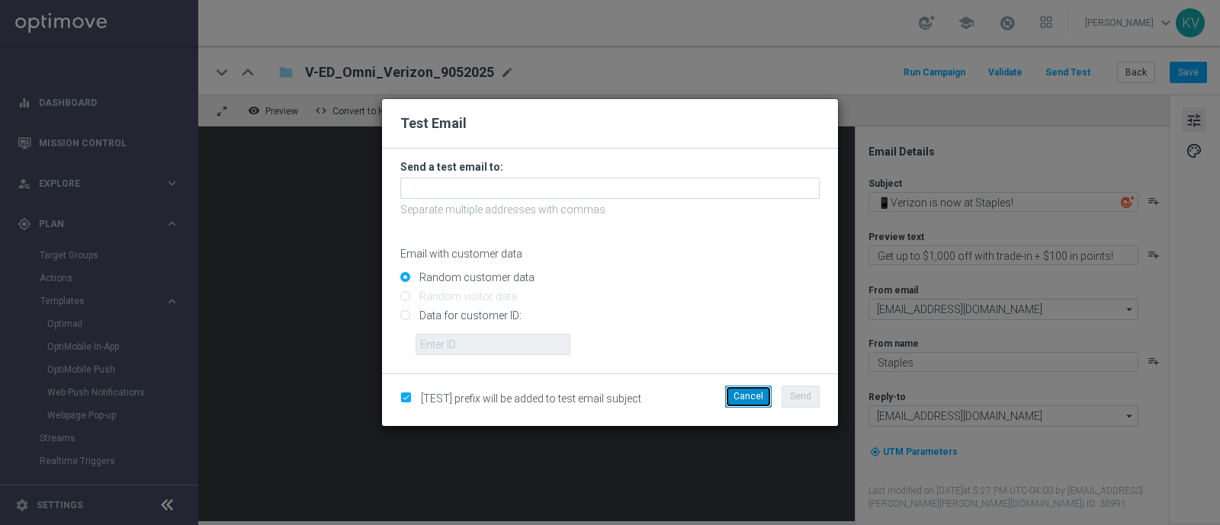
click at [756, 397] on button "Cancel" at bounding box center [748, 396] width 46 height 21
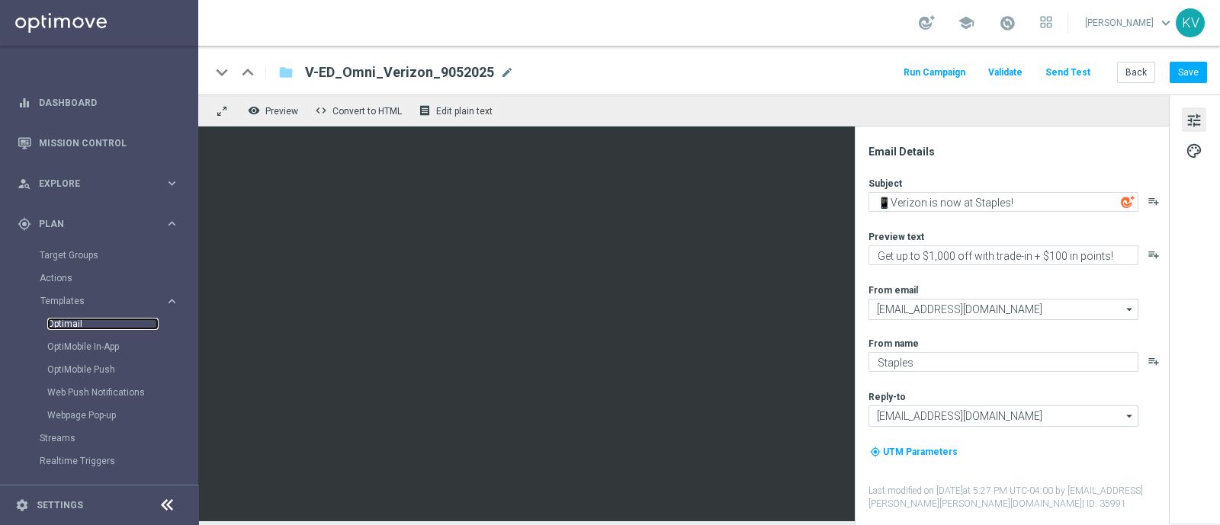
click at [66, 325] on link "Optimail" at bounding box center [102, 324] width 111 height 12
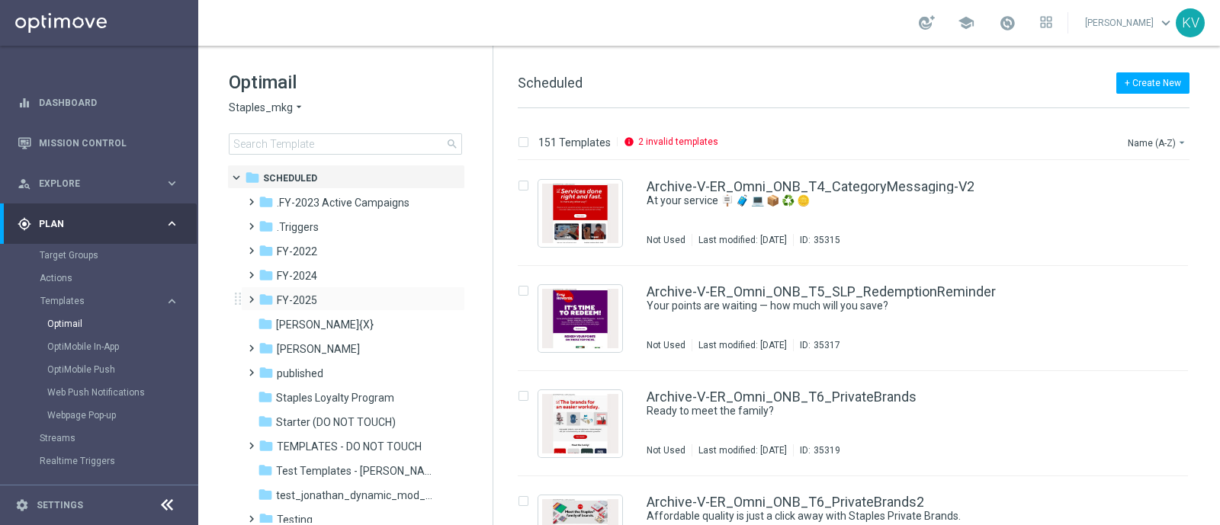
click at [248, 295] on span at bounding box center [248, 293] width 7 height 6
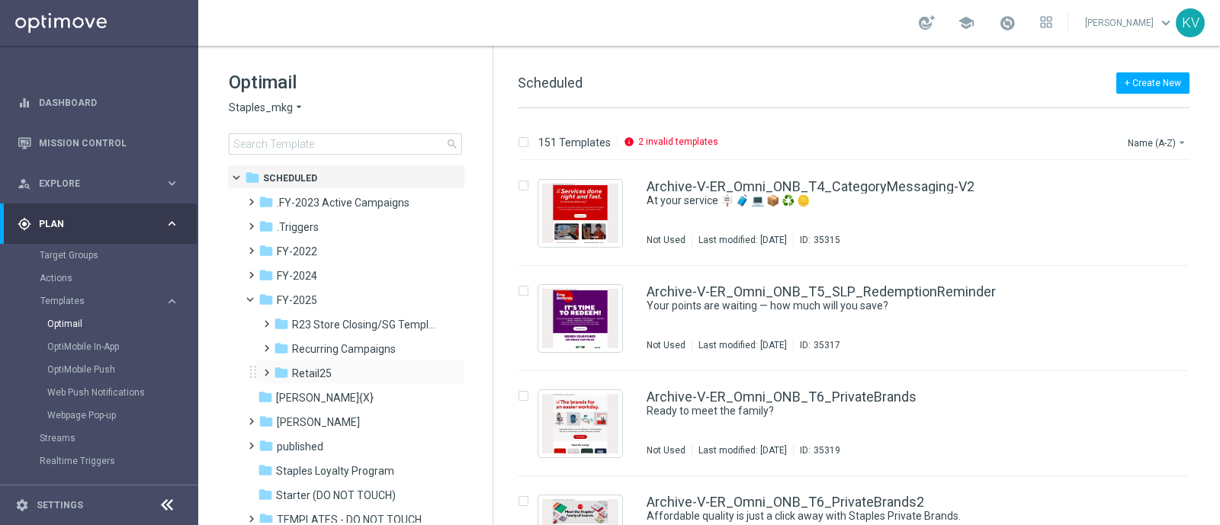
click at [267, 369] on span at bounding box center [263, 366] width 7 height 6
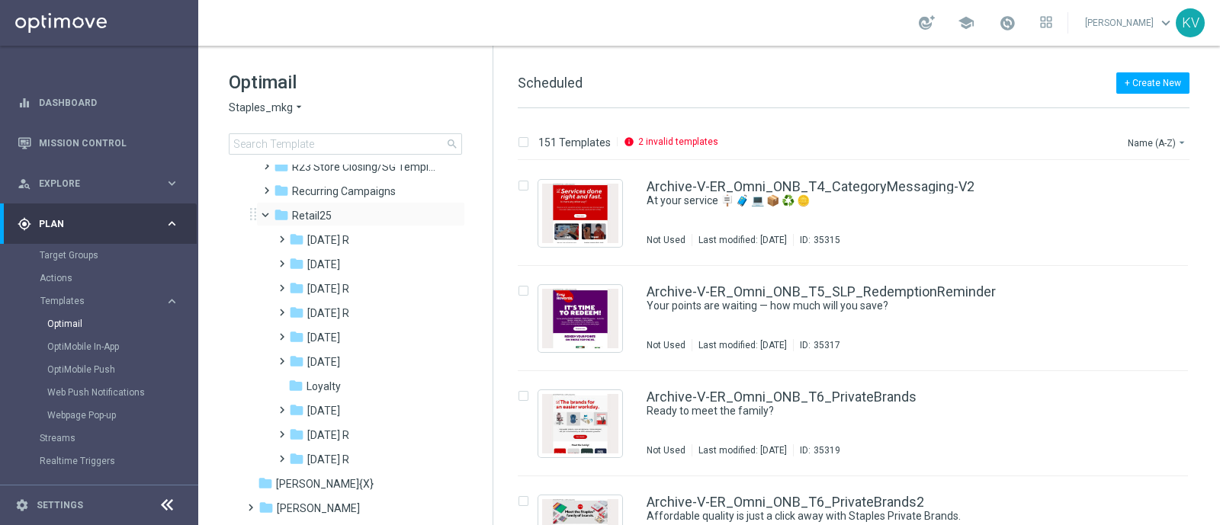
scroll to position [159, 0]
click at [278, 258] on span at bounding box center [278, 255] width 7 height 6
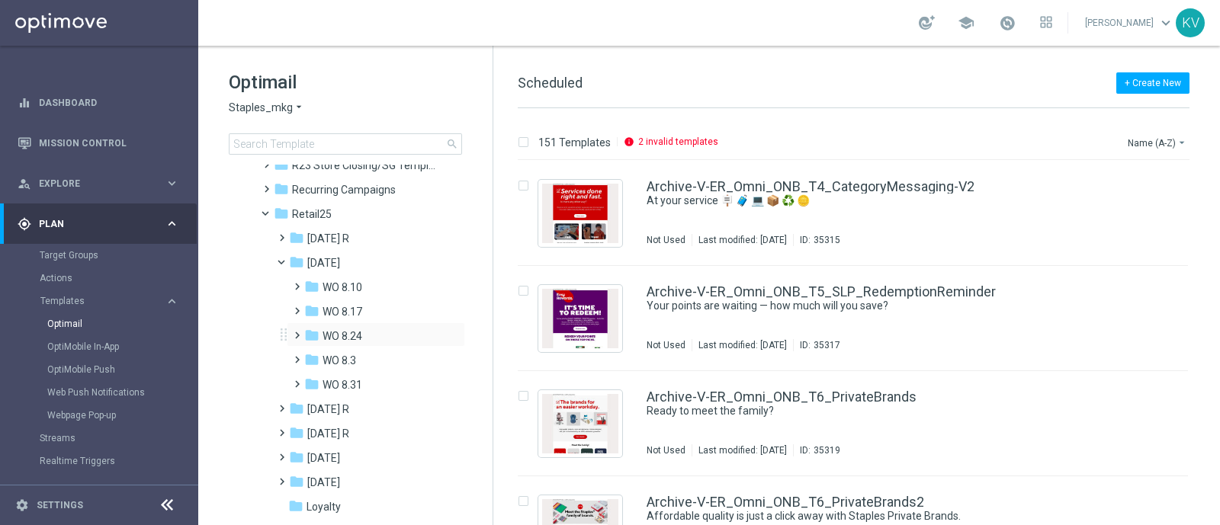
click at [290, 332] on span at bounding box center [293, 328] width 7 height 6
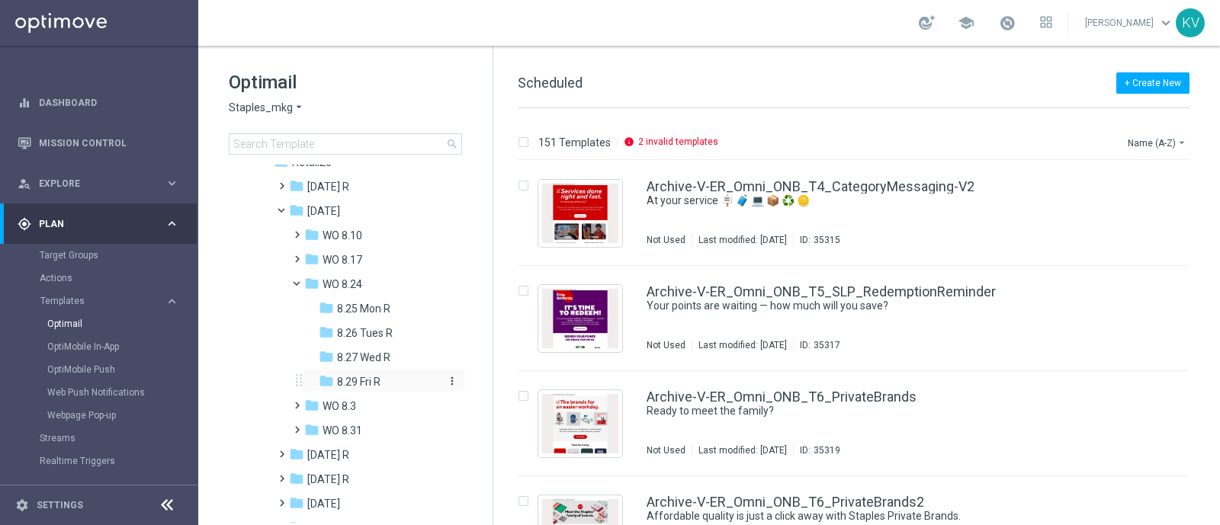
scroll to position [213, 0]
click at [358, 379] on span "8.29 Fri R" at bounding box center [358, 380] width 43 height 14
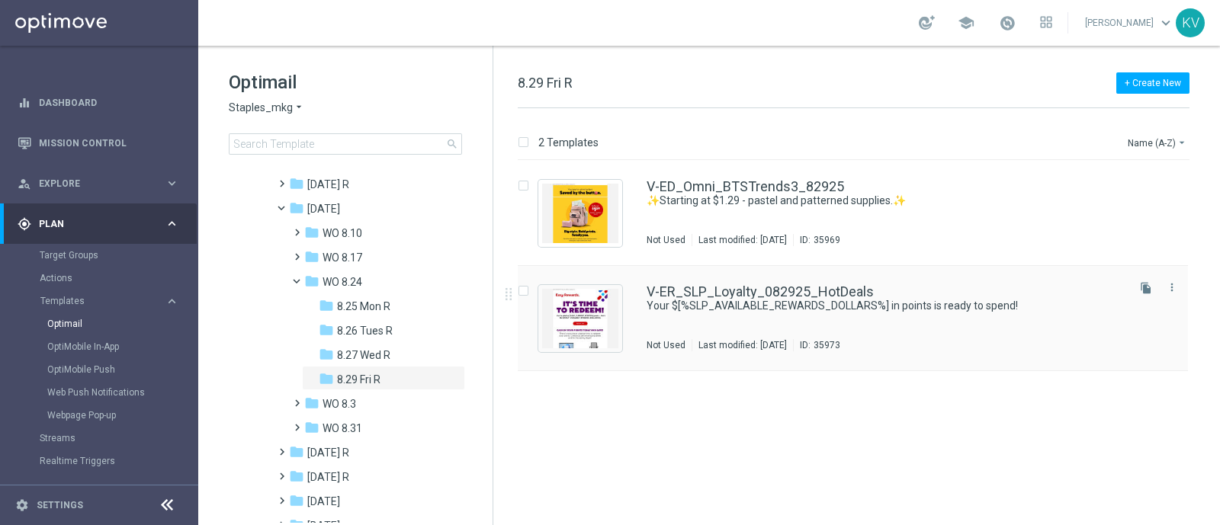
click at [687, 322] on div "V-ER_SLP_Loyalty_082925_HotDeals Your $[%SLP_AVAILABLE_REWARDS_DOLLARS%] in poi…" at bounding box center [884, 318] width 477 height 66
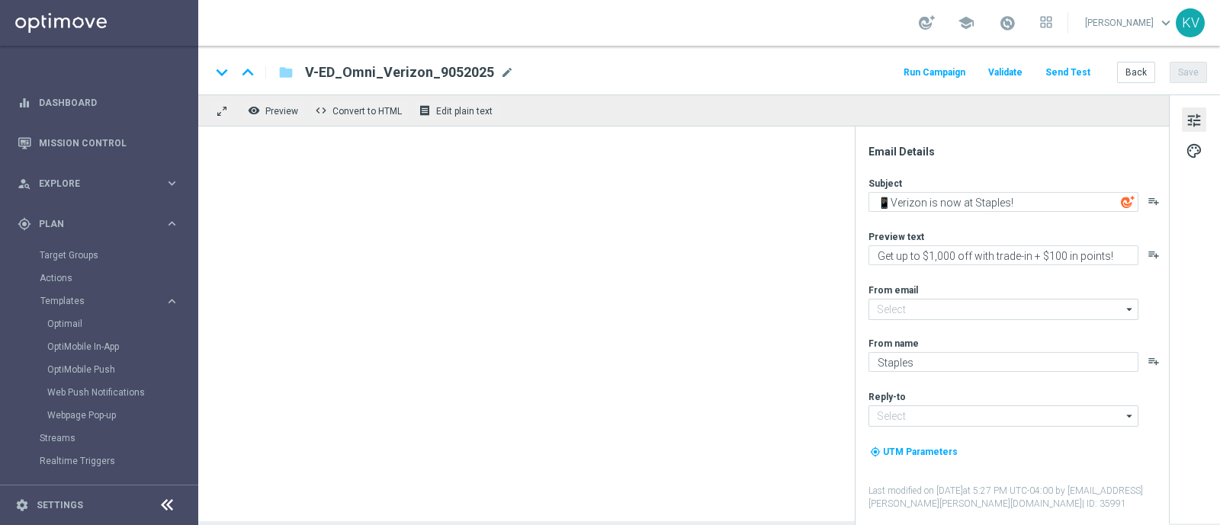
type textarea "Your $[%SLP_AVAILABLE_REWARDS_DOLLARS%] in points is ready to spend!"
type textarea "Redeem now and save on these top deals."
type input "[EMAIL_ADDRESS][DOMAIN_NAME]"
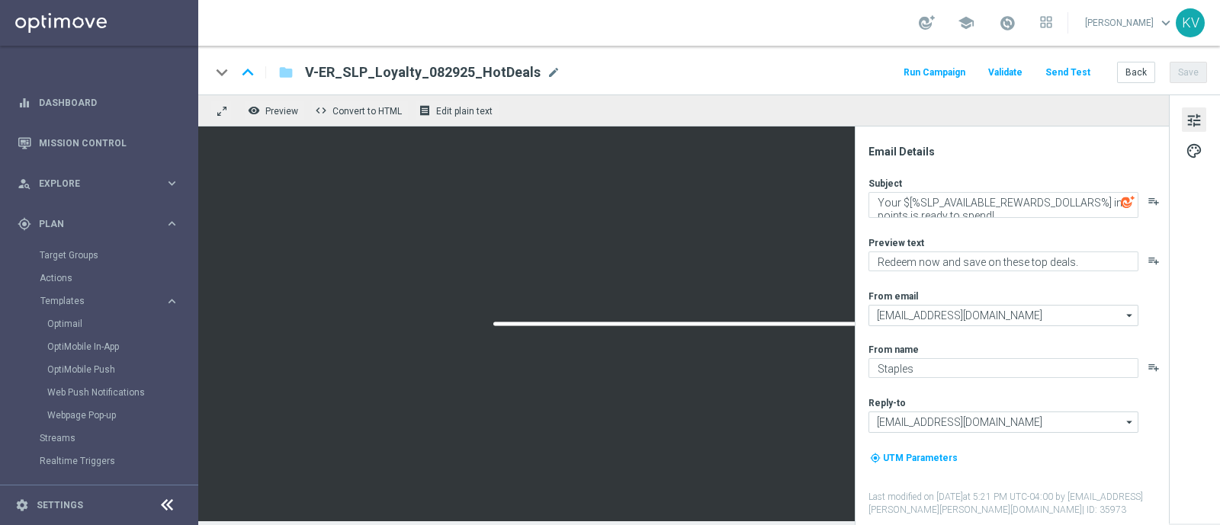
click at [1078, 70] on button "Send Test" at bounding box center [1068, 73] width 50 height 21
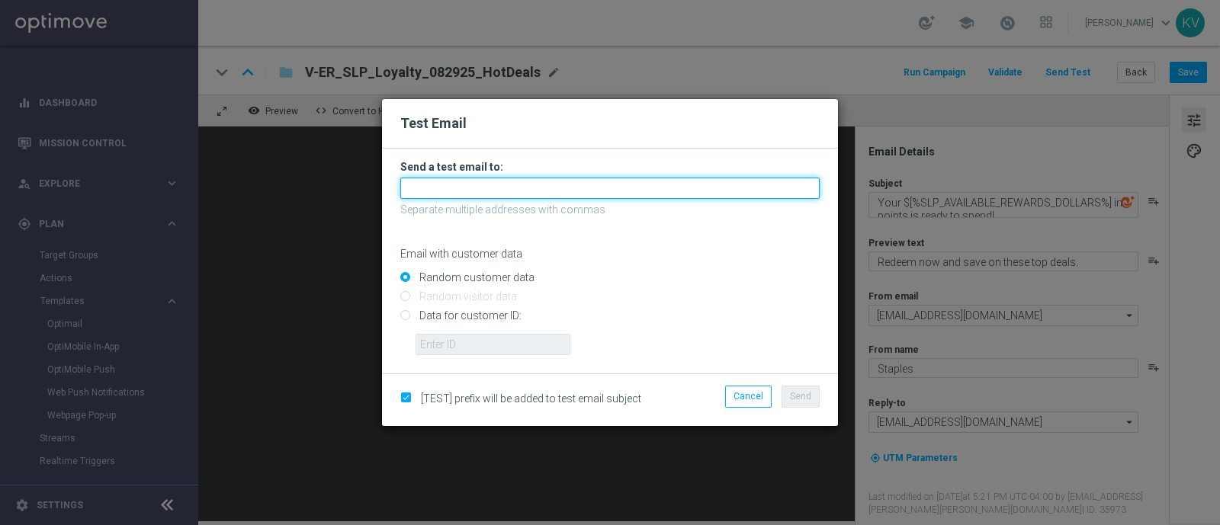
click at [495, 191] on input "text" at bounding box center [609, 188] width 419 height 21
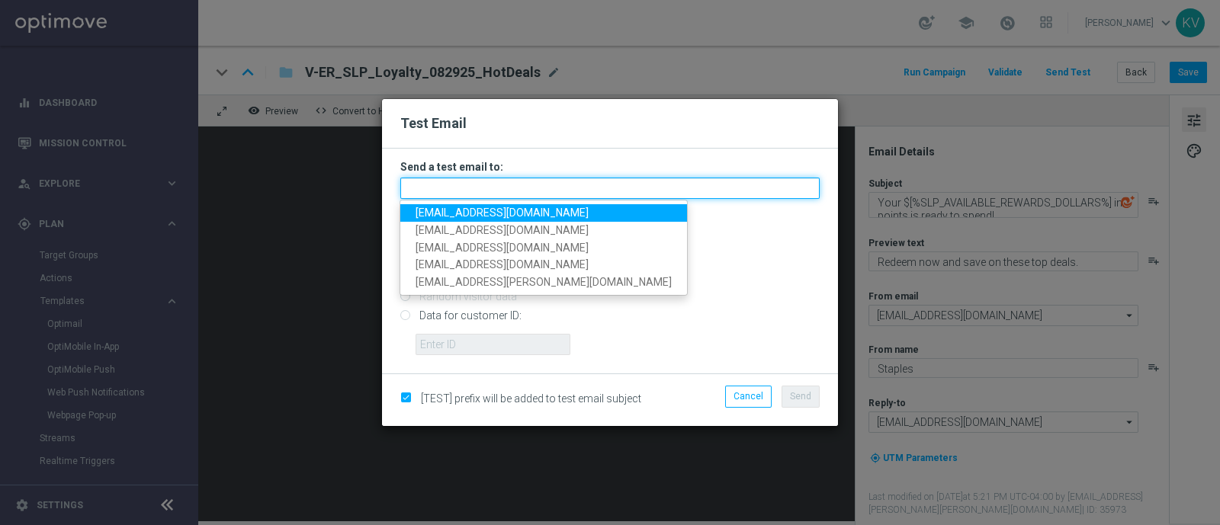
paste input "[EMAIL_ADDRESS][DOMAIN_NAME]"
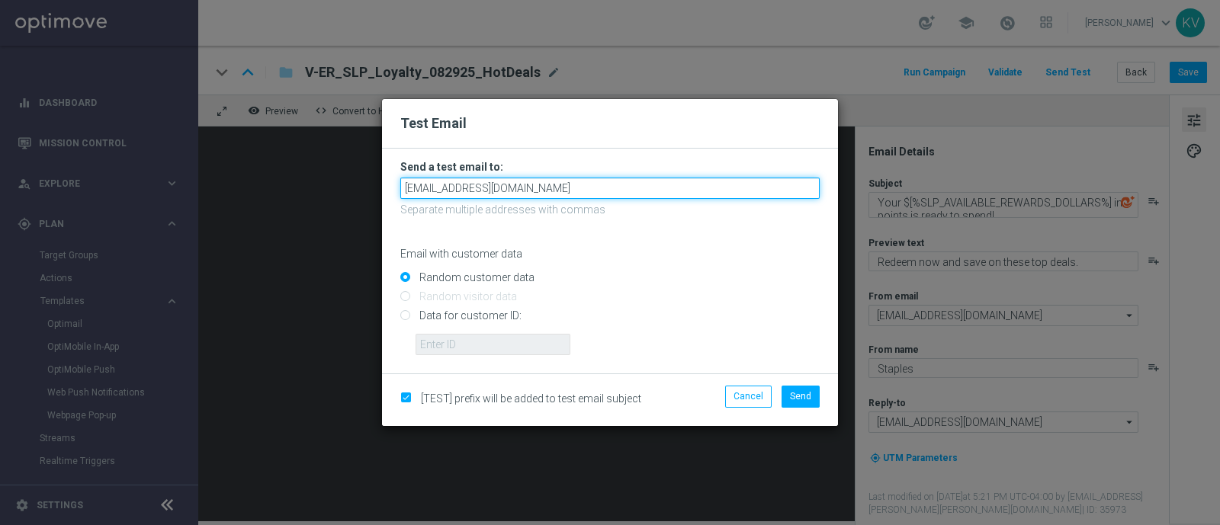
type input "[EMAIL_ADDRESS][DOMAIN_NAME]"
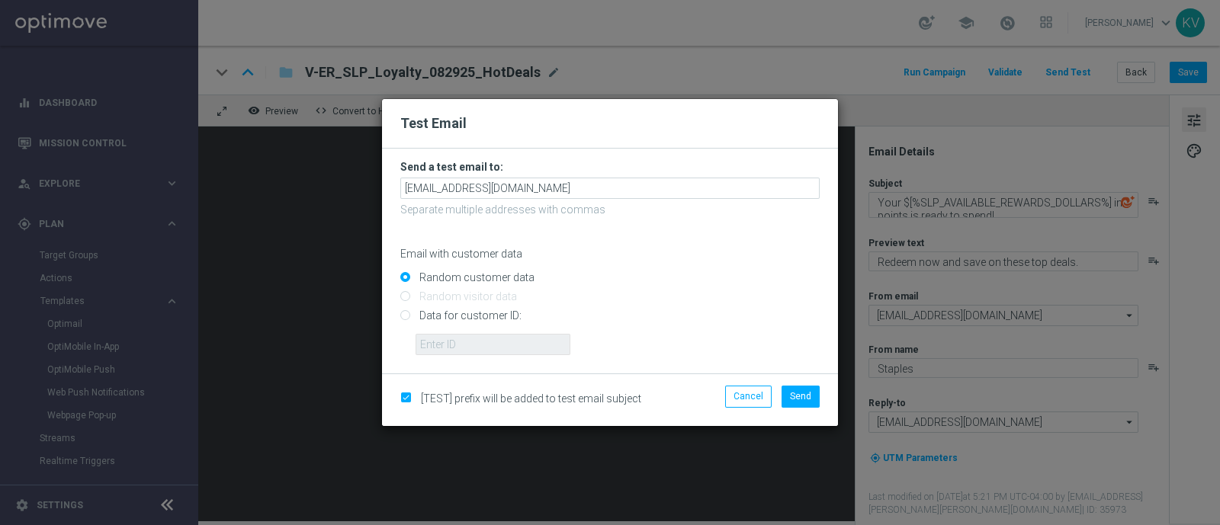
click at [475, 319] on input "Data for customer ID:" at bounding box center [609, 322] width 419 height 21
radio input "true"
click at [507, 338] on input "text" at bounding box center [492, 344] width 155 height 21
click at [522, 371] on form "Send a test email to: [EMAIL_ADDRESS][DOMAIN_NAME] Separate multiple addresses …" at bounding box center [610, 261] width 456 height 225
click at [527, 345] on input "text" at bounding box center [492, 344] width 155 height 21
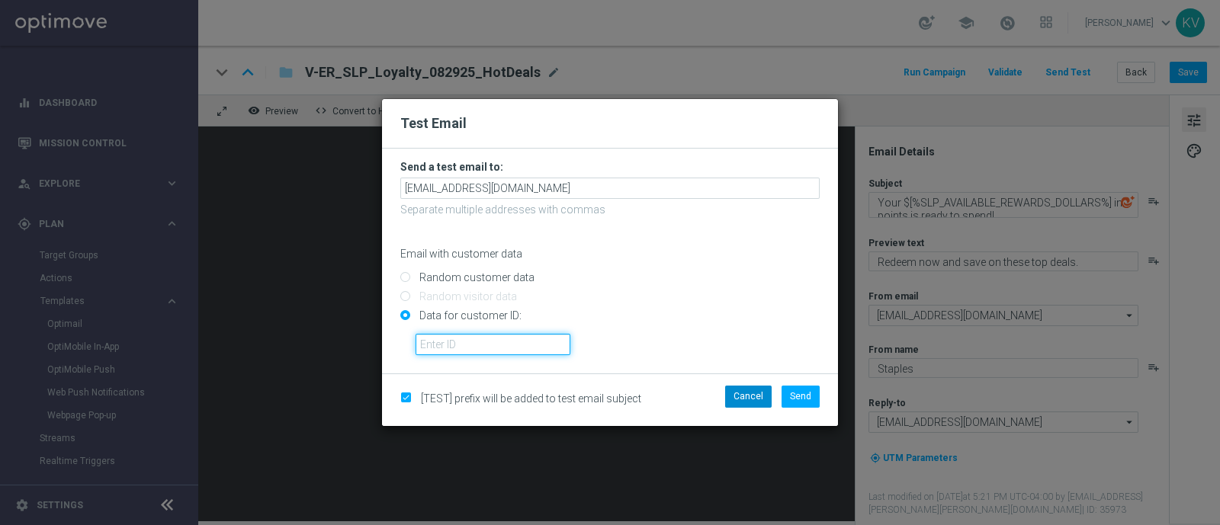
type input "v"
paste input "10000070600"
type input "10000070600"
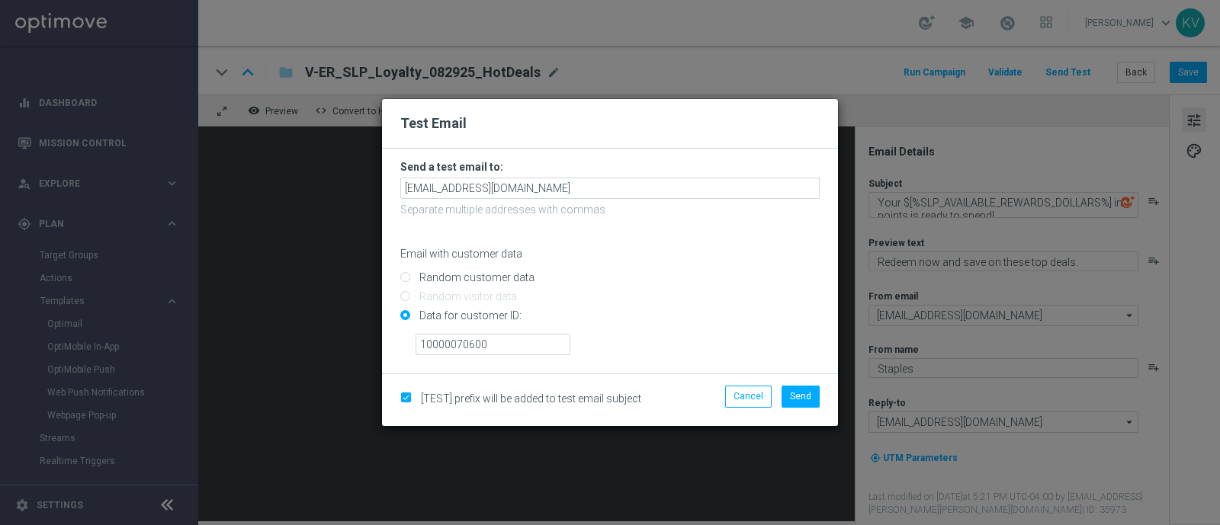
click at [795, 371] on form "Send a test email to: [EMAIL_ADDRESS][DOMAIN_NAME] Separate multiple addresses …" at bounding box center [610, 261] width 456 height 225
click at [803, 393] on span "Send" at bounding box center [800, 396] width 21 height 11
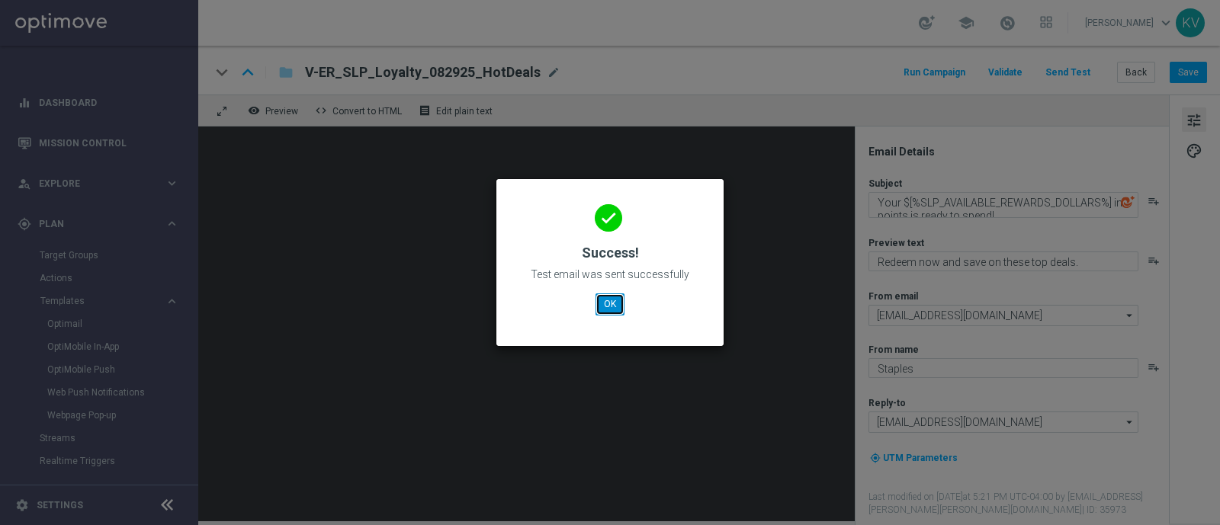
click at [614, 314] on button "OK" at bounding box center [609, 303] width 29 height 21
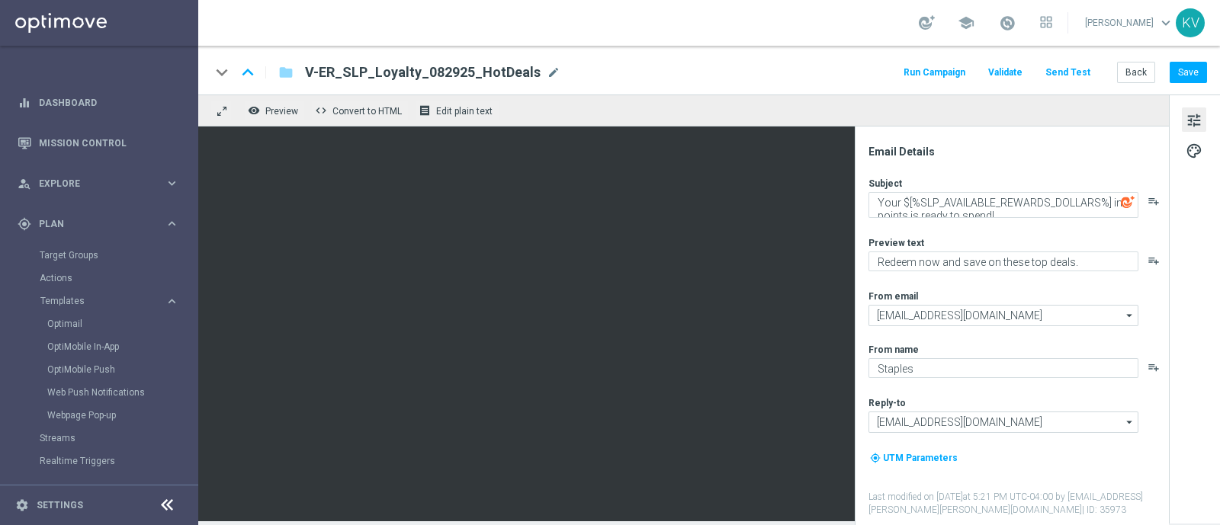
click at [1194, 60] on div "keyboard_arrow_down keyboard_arrow_up folder V-ER_SLP_Loyalty_082925_HotDeals V…" at bounding box center [708, 70] width 1021 height 49
click at [1194, 82] on button "Save" at bounding box center [1187, 72] width 37 height 21
click at [69, 332] on div "Optimail" at bounding box center [121, 324] width 149 height 23
click at [69, 325] on link "Optimail" at bounding box center [102, 324] width 111 height 12
click at [71, 325] on link "Optimail" at bounding box center [102, 324] width 111 height 12
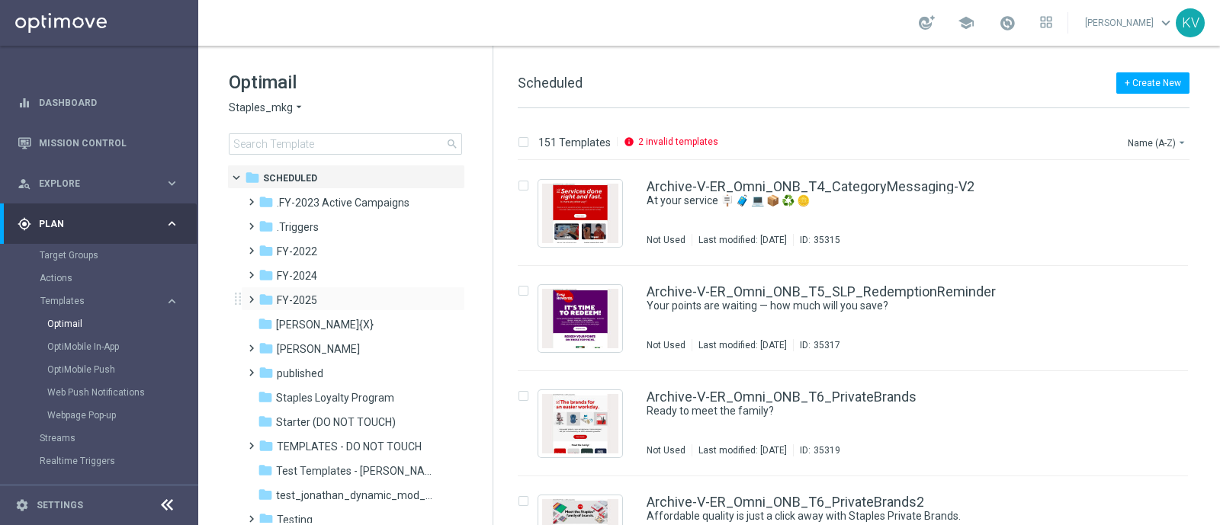
click at [252, 307] on span at bounding box center [252, 299] width 14 height 21
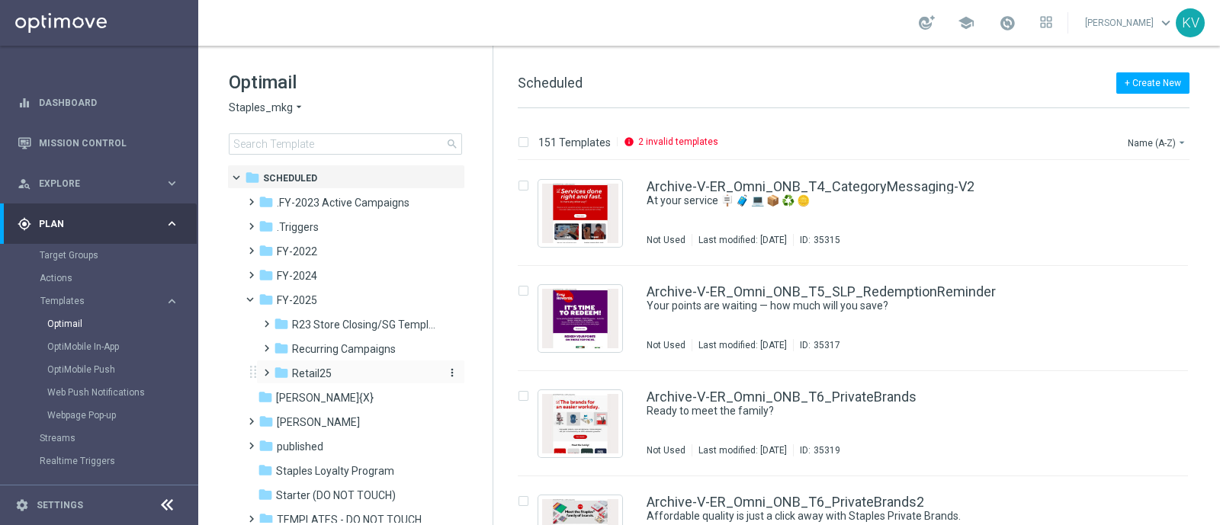
click at [274, 371] on icon "folder" at bounding box center [281, 372] width 15 height 15
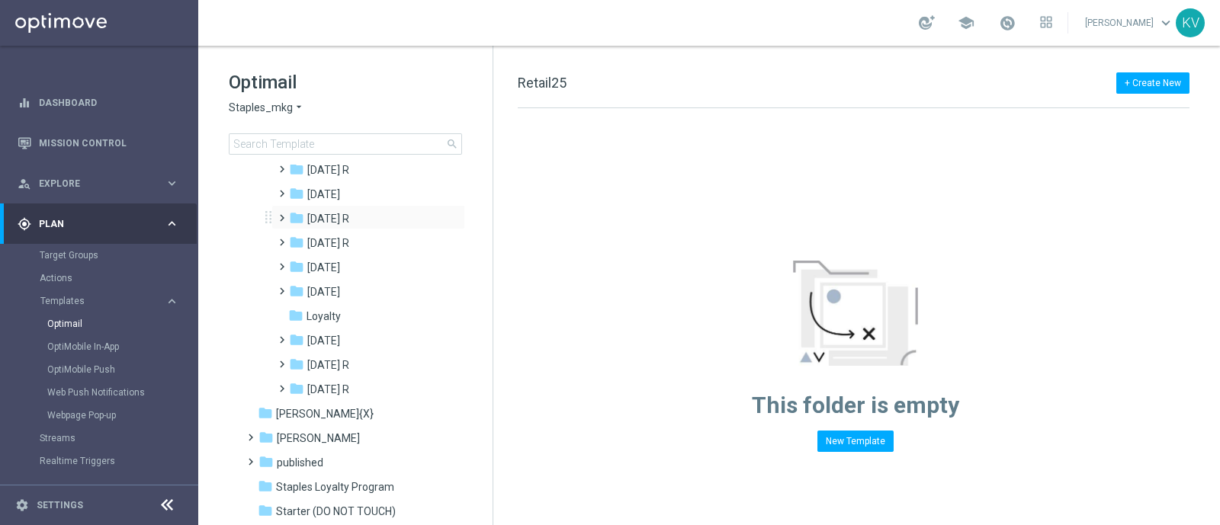
scroll to position [229, 0]
click at [277, 188] on span at bounding box center [278, 185] width 7 height 6
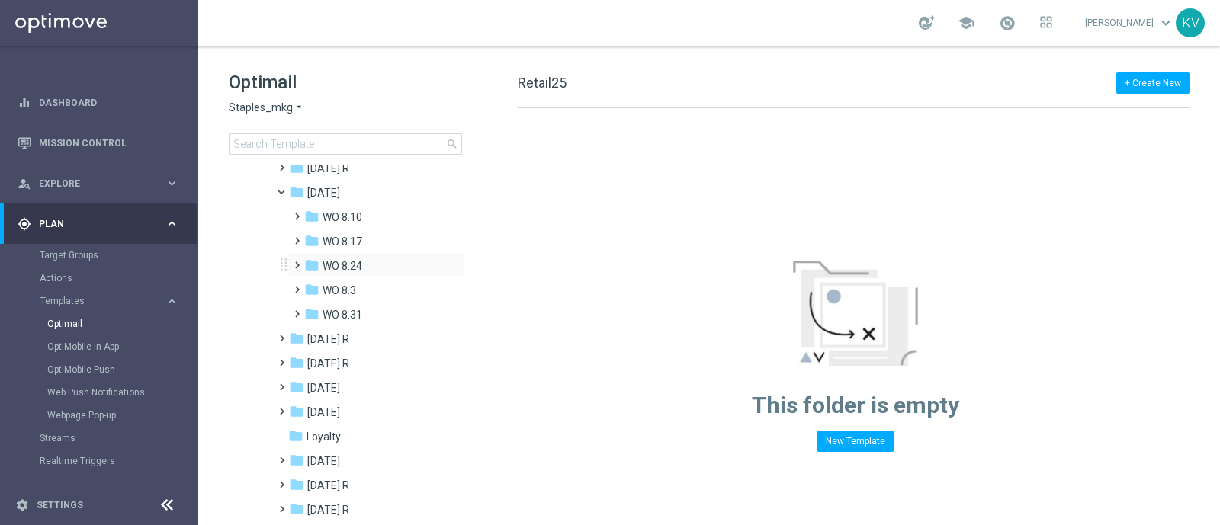
click at [290, 261] on span at bounding box center [293, 258] width 7 height 6
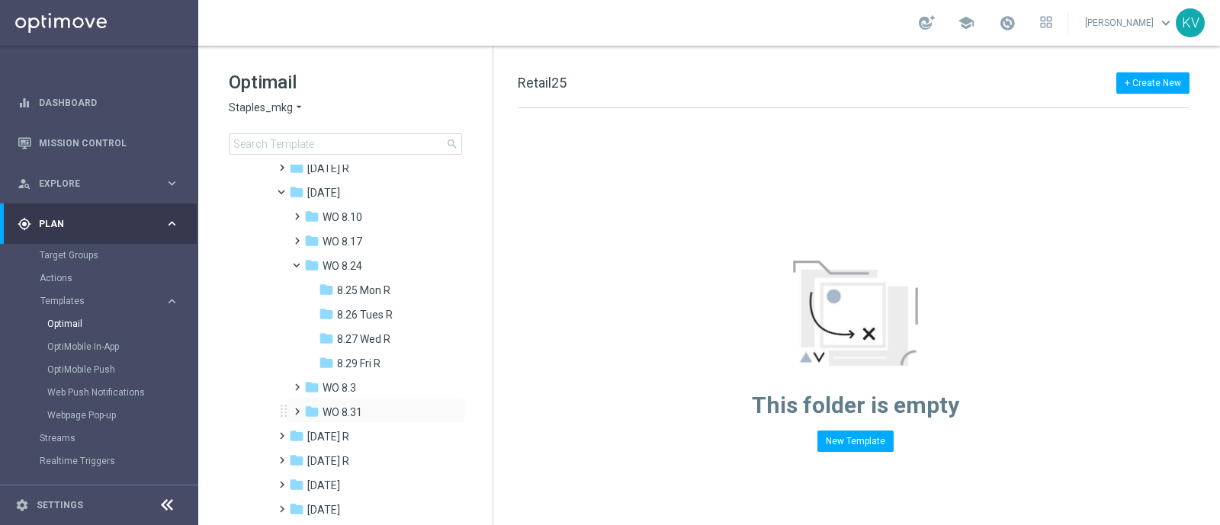
click at [295, 408] on span at bounding box center [293, 405] width 7 height 6
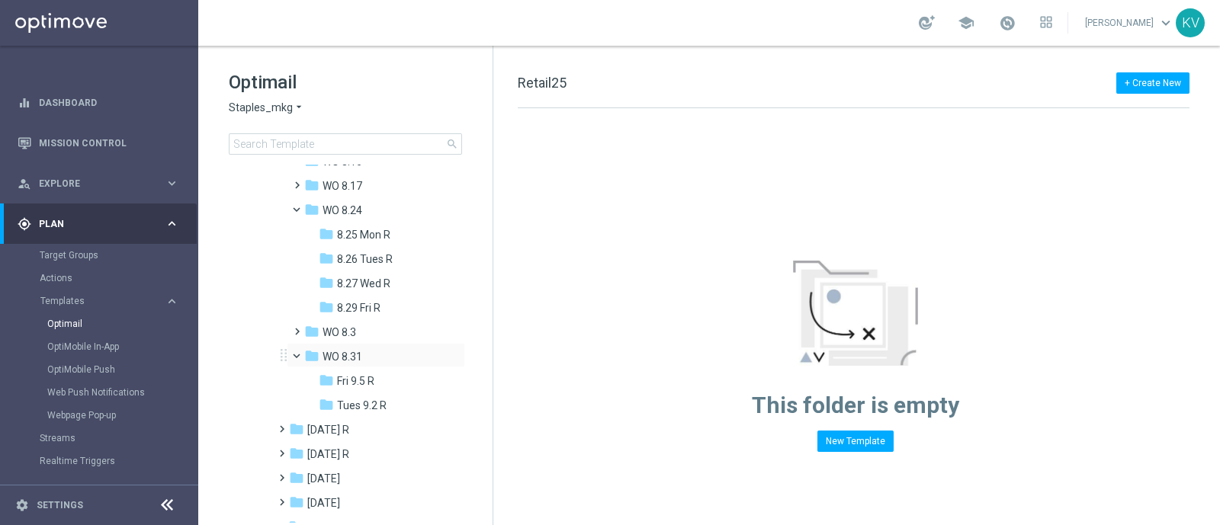
scroll to position [290, 0]
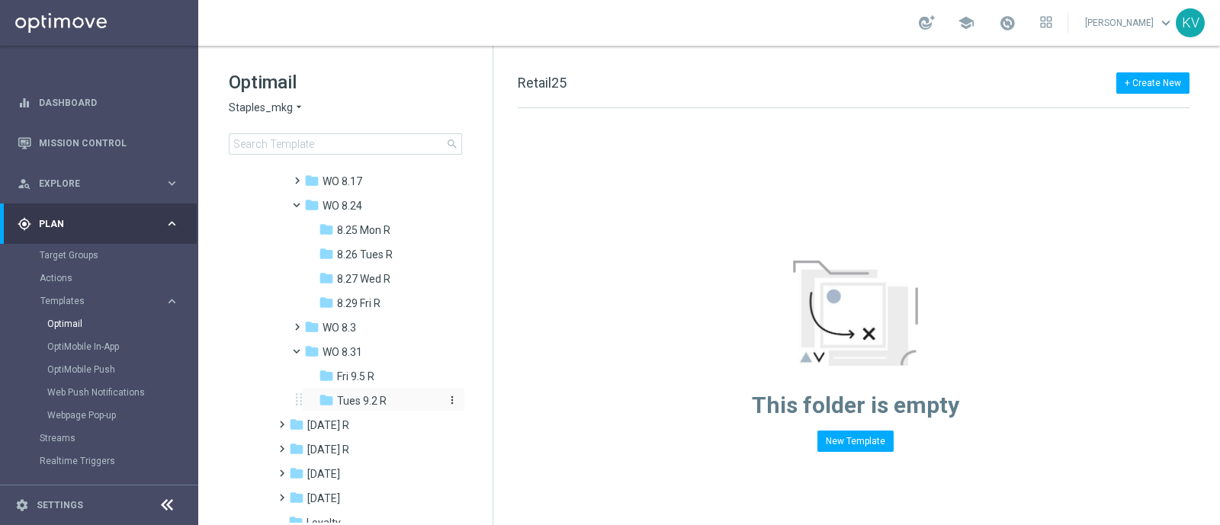
click at [382, 402] on span "Tues 9.2 R" at bounding box center [362, 401] width 50 height 14
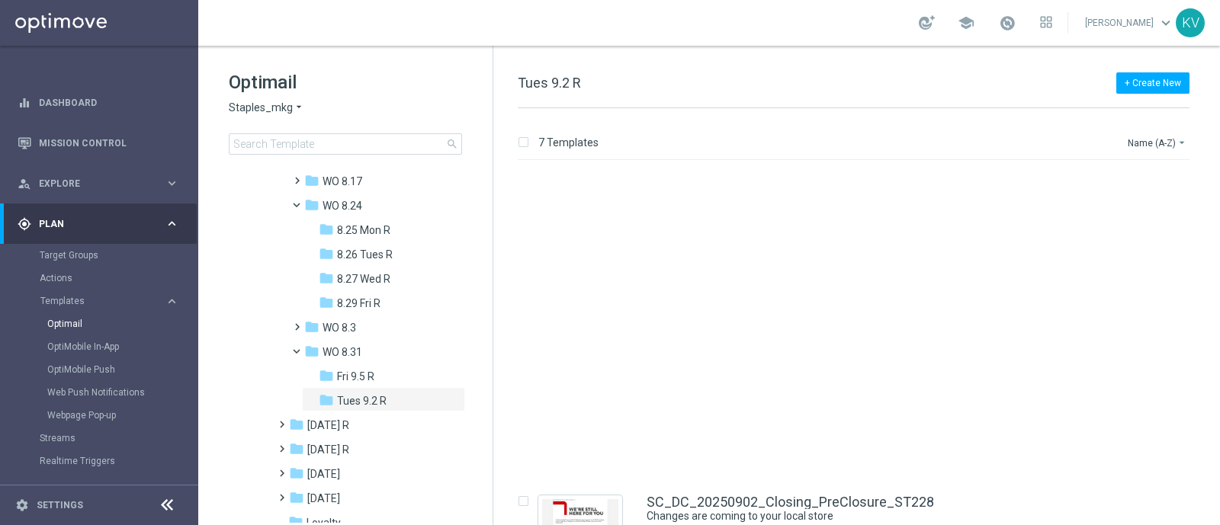
scroll to position [371, 0]
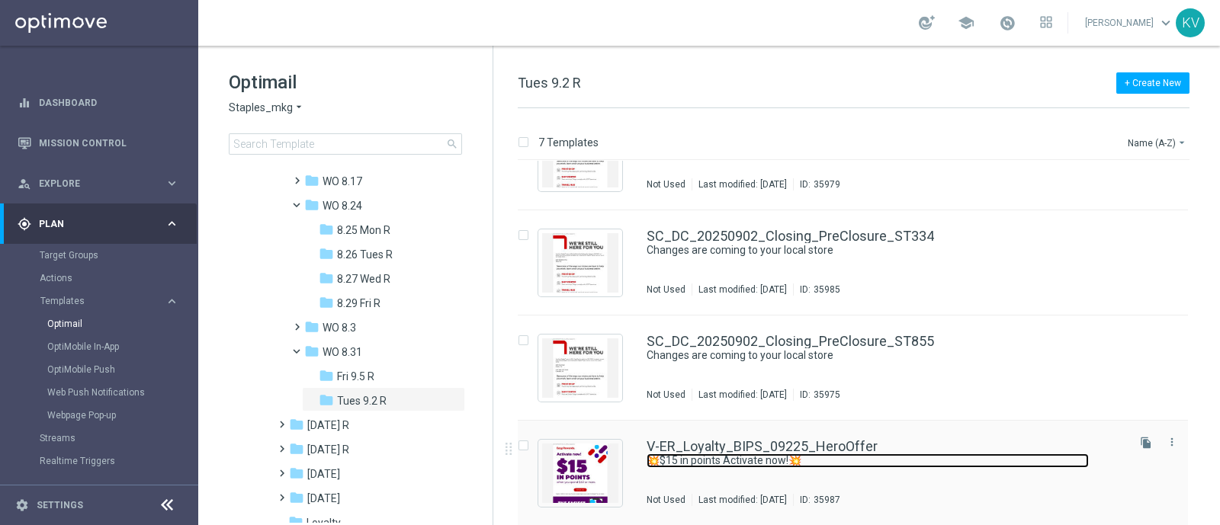
click at [717, 454] on link "💥$15 in points Activate now!💥" at bounding box center [867, 461] width 442 height 14
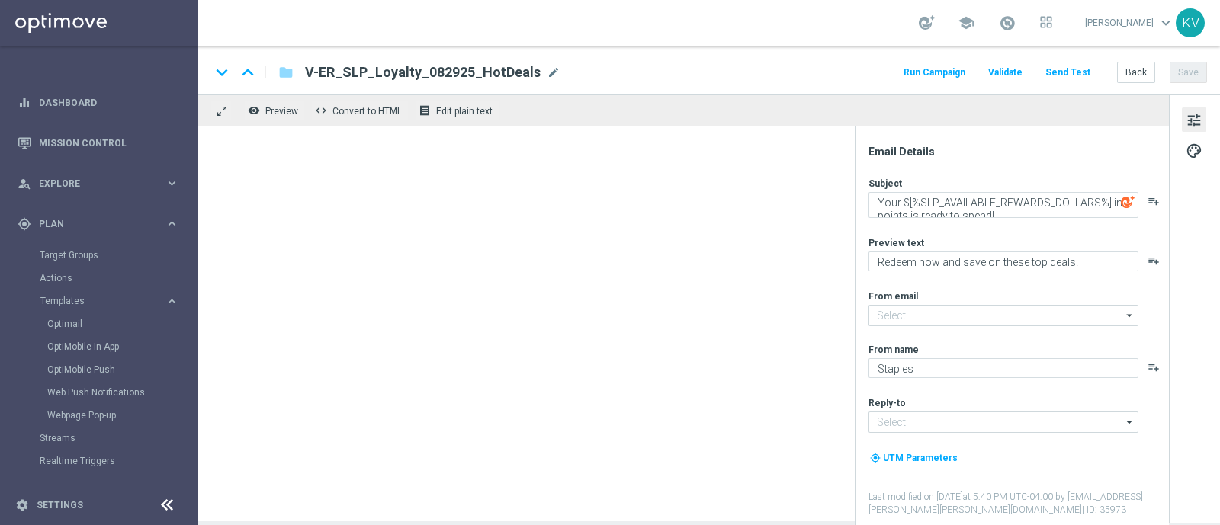
type textarea "💥$15 in points Activate now!💥"
type textarea "It's time to earn when you shop."
type input "[EMAIL_ADDRESS][DOMAIN_NAME]"
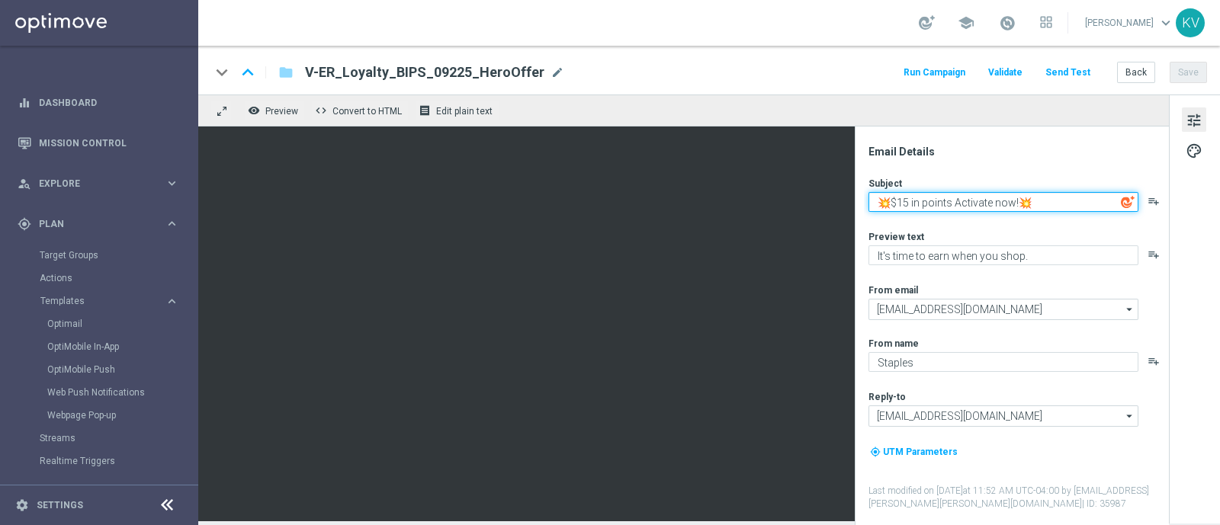
drag, startPoint x: 1023, startPoint y: 195, endPoint x: 1034, endPoint y: 197, distance: 11.7
click at [1034, 197] on textarea "💥$15 in points Activate now!💥" at bounding box center [1003, 202] width 270 height 20
click at [951, 198] on textarea "💥$15 in points Activate now!" at bounding box center [1003, 202] width 270 height 20
paste textarea "💥"
click at [1044, 204] on textarea "💥$15 in points💥 Activate now!" at bounding box center [1003, 202] width 270 height 20
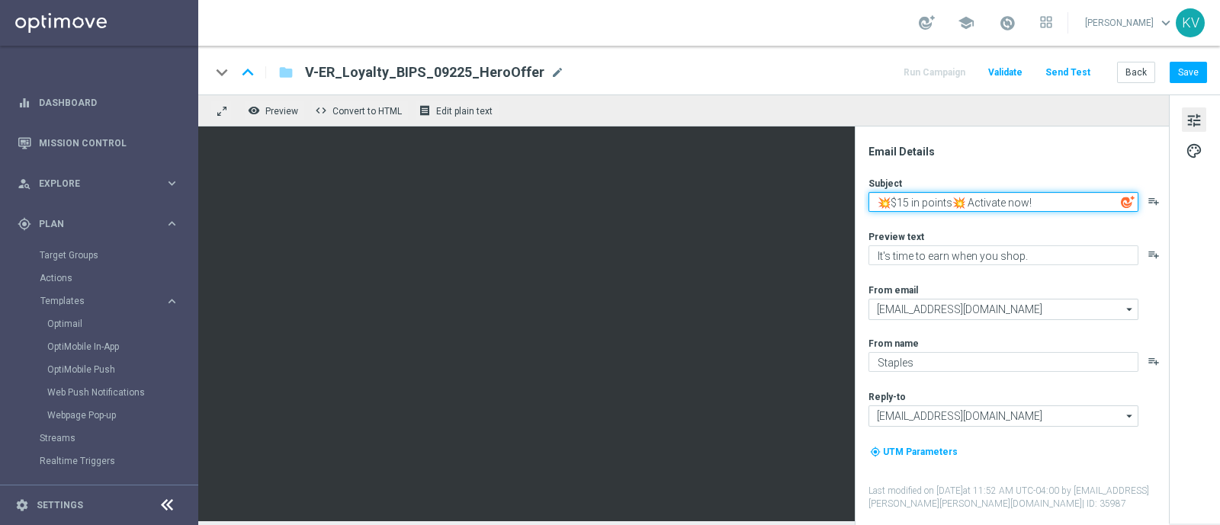
click at [1044, 205] on textarea "💥$15 in points💥 Activate now!" at bounding box center [1003, 202] width 270 height 20
type textarea "💥$15 in points💥 Activate now!"
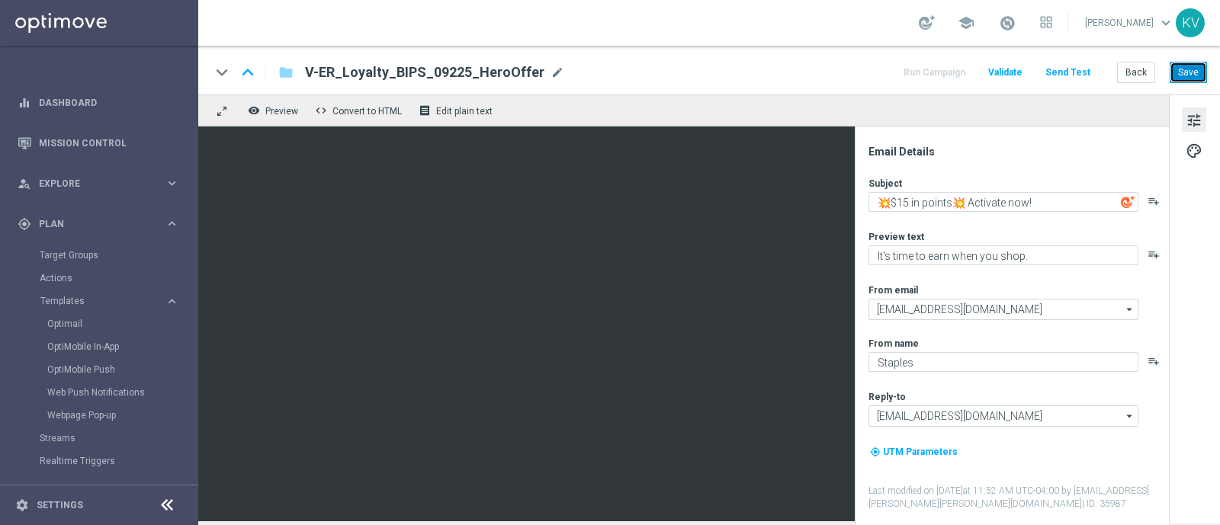
click at [1191, 75] on button "Save" at bounding box center [1187, 72] width 37 height 21
click at [1090, 75] on button "Send Test" at bounding box center [1068, 73] width 50 height 21
click at [1069, 66] on button "Send Test" at bounding box center [1068, 73] width 50 height 21
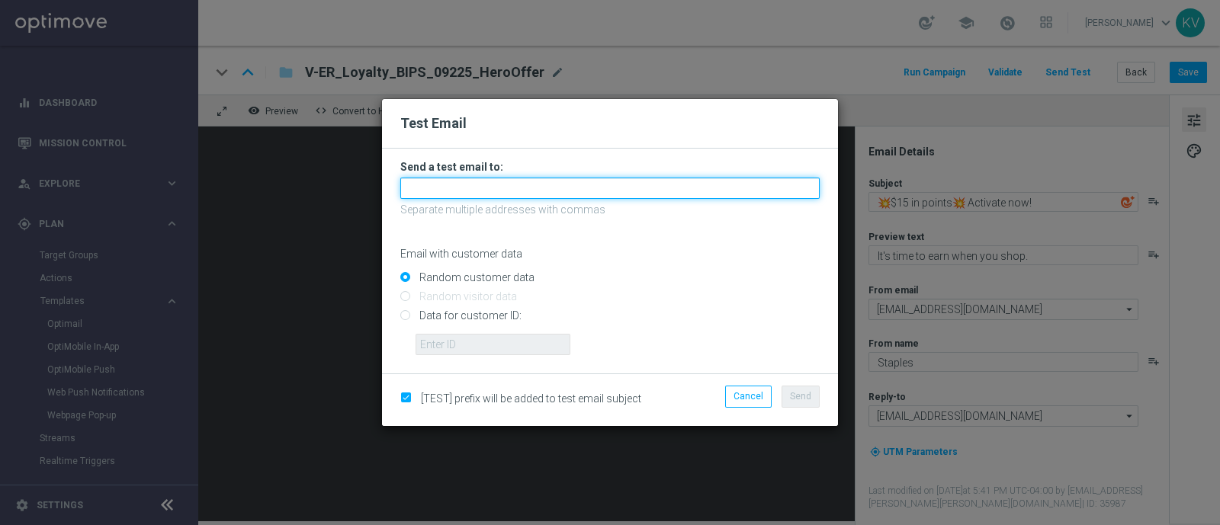
click at [554, 188] on input "text" at bounding box center [609, 188] width 419 height 21
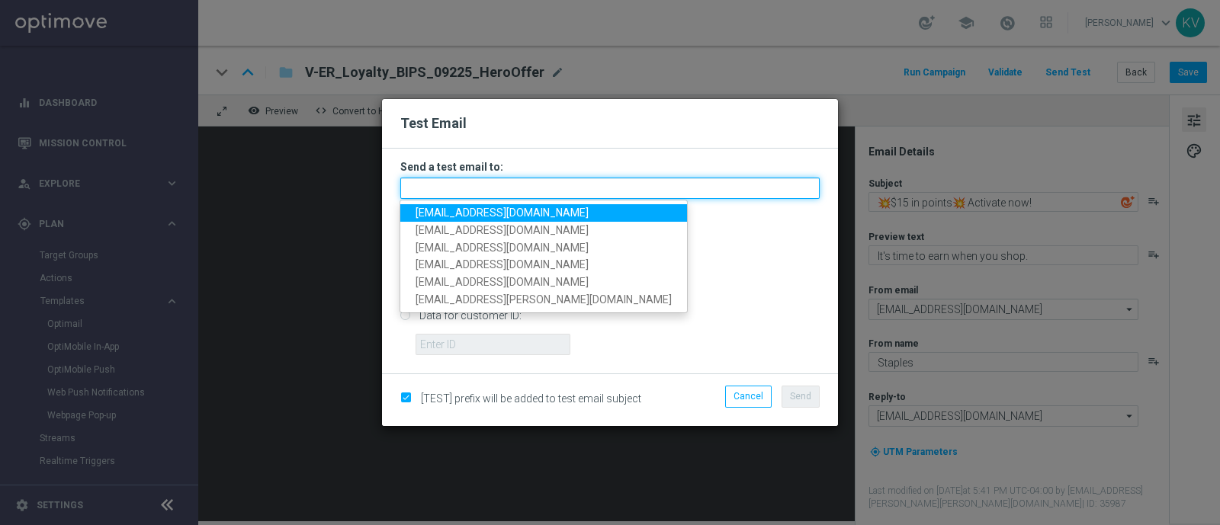
paste input "[EMAIL_ADDRESS][DOMAIN_NAME]"
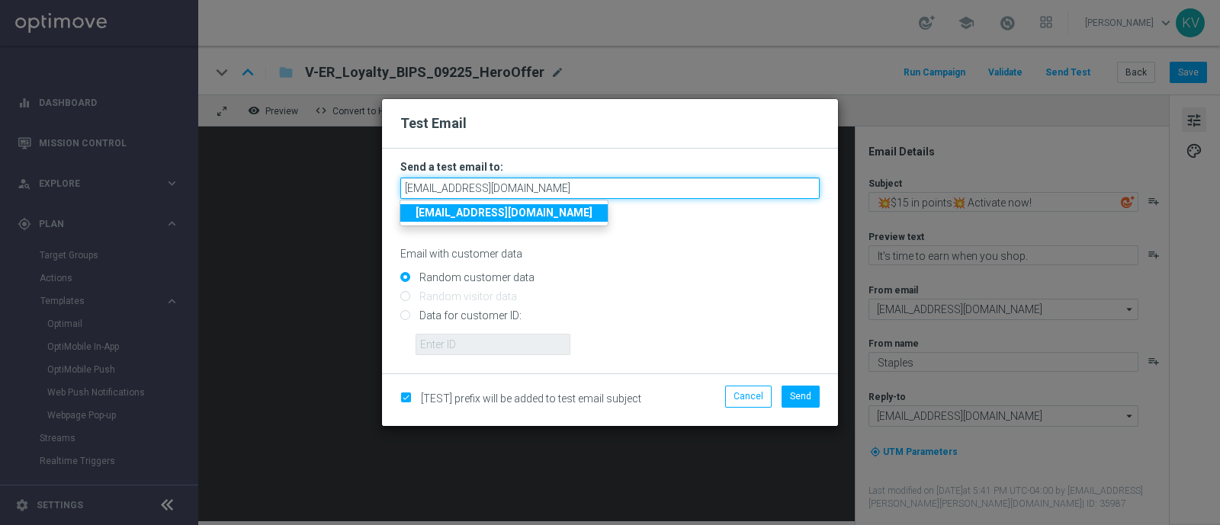
type input "[EMAIL_ADDRESS][DOMAIN_NAME]"
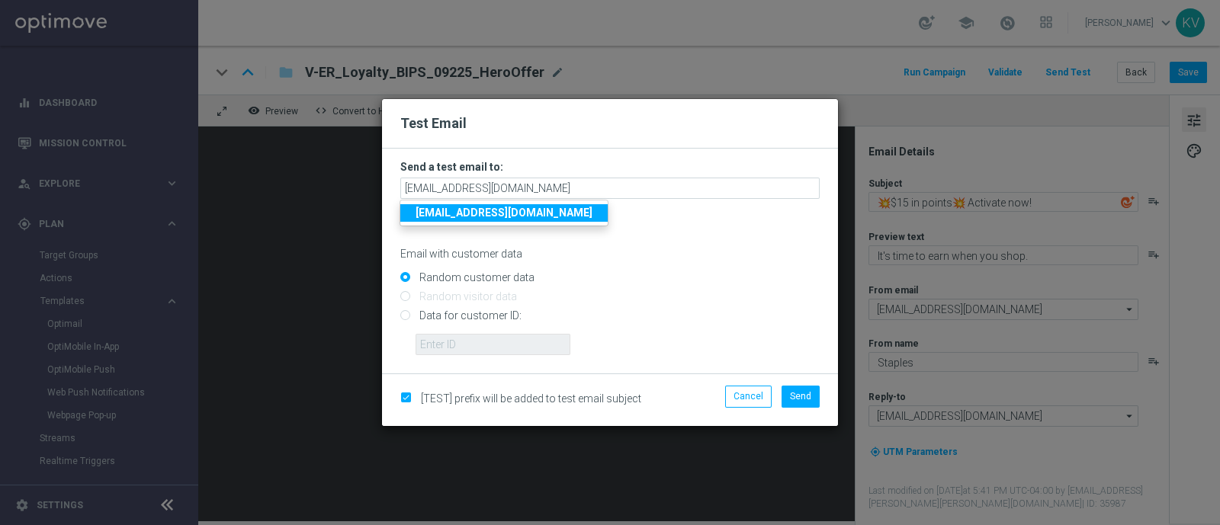
drag, startPoint x: 486, startPoint y: 322, endPoint x: 494, endPoint y: 333, distance: 14.2
click at [486, 322] on input "Data for customer ID:" at bounding box center [609, 322] width 419 height 21
radio input "true"
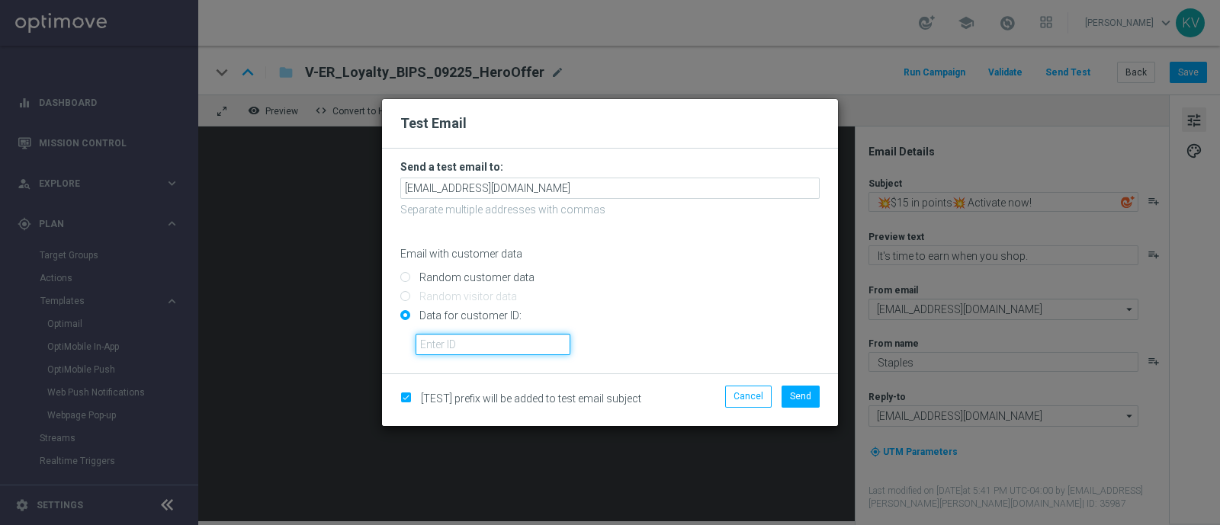
click at [505, 352] on input "text" at bounding box center [492, 344] width 155 height 21
click at [492, 338] on input "text" at bounding box center [492, 344] width 155 height 21
paste input "10000070600"
type input "10000070600"
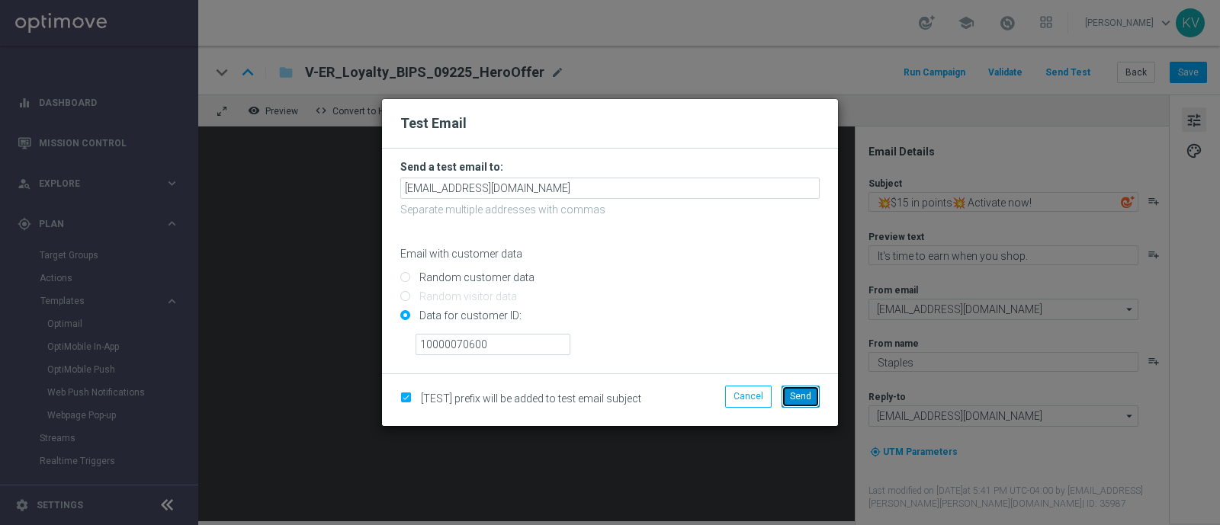
click at [804, 399] on span "Send" at bounding box center [800, 396] width 21 height 11
type input "[EMAIL_ADDRESS][DOMAIN_NAME]"
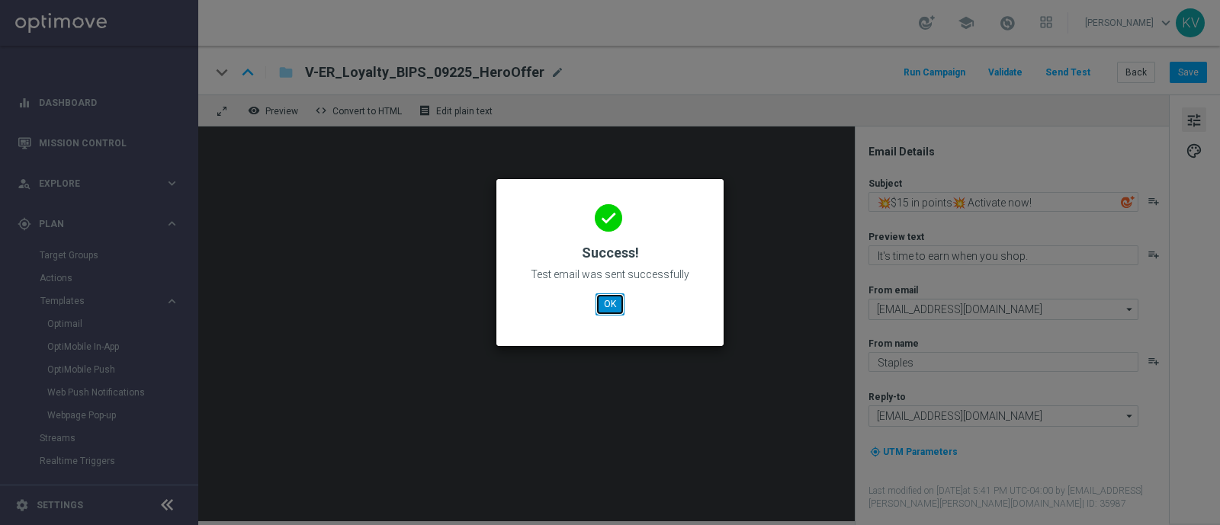
click at [616, 296] on button "OK" at bounding box center [609, 303] width 29 height 21
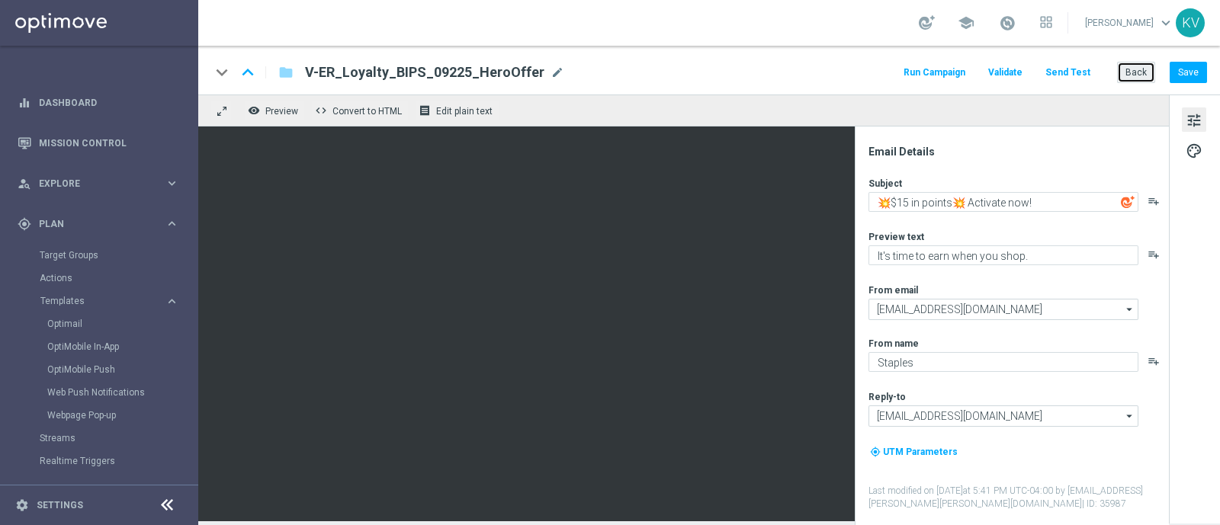
click at [1149, 75] on button "Back" at bounding box center [1136, 72] width 38 height 21
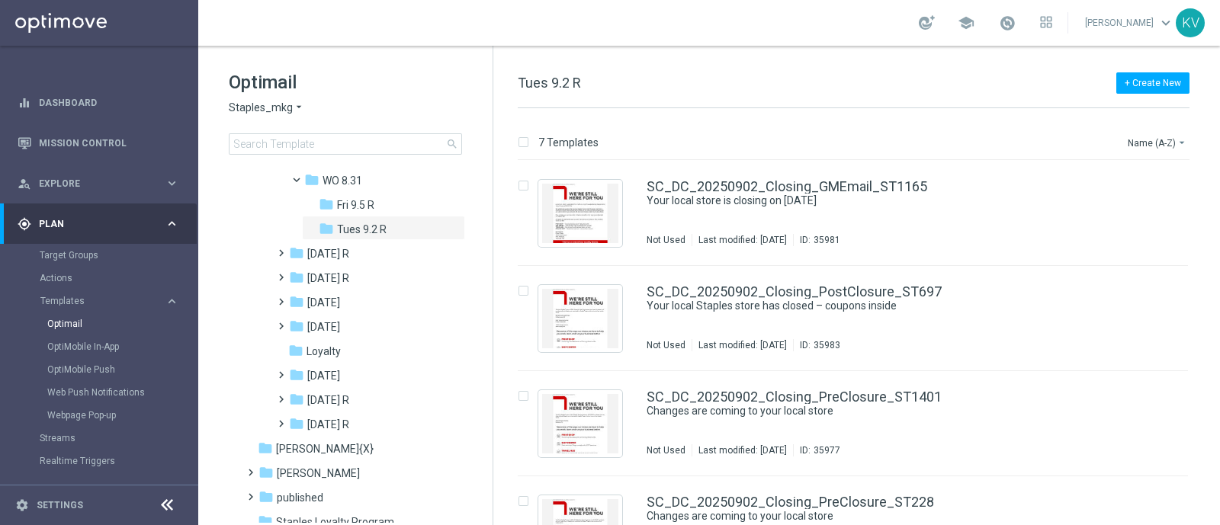
scroll to position [365, 0]
click at [279, 418] on span at bounding box center [278, 415] width 7 height 6
click at [288, 451] on div "folder WO 9.7 R more_vert" at bounding box center [376, 446] width 178 height 24
click at [297, 443] on span at bounding box center [293, 440] width 7 height 6
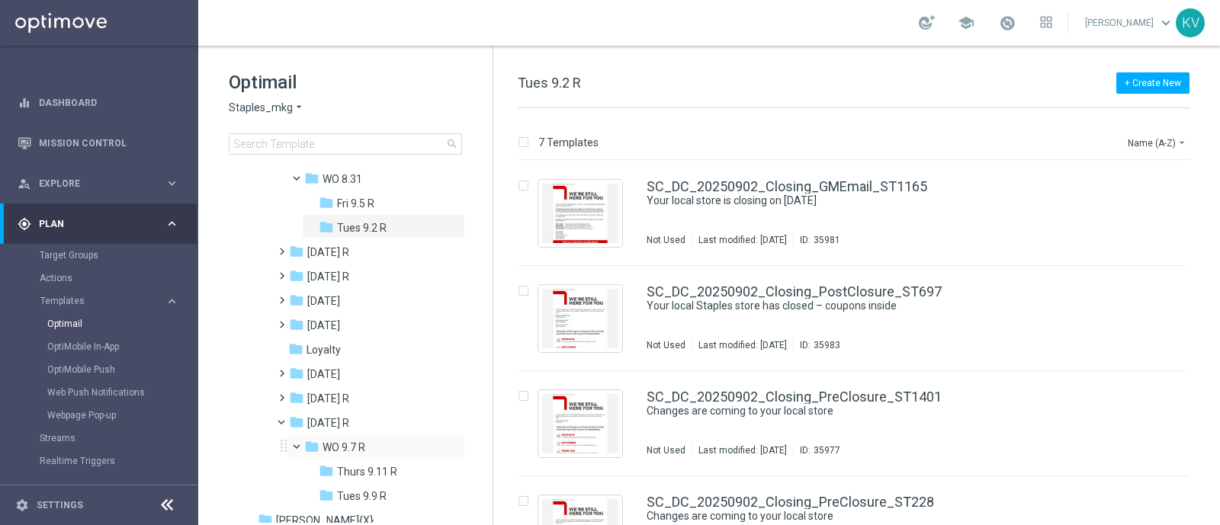
scroll to position [426, 0]
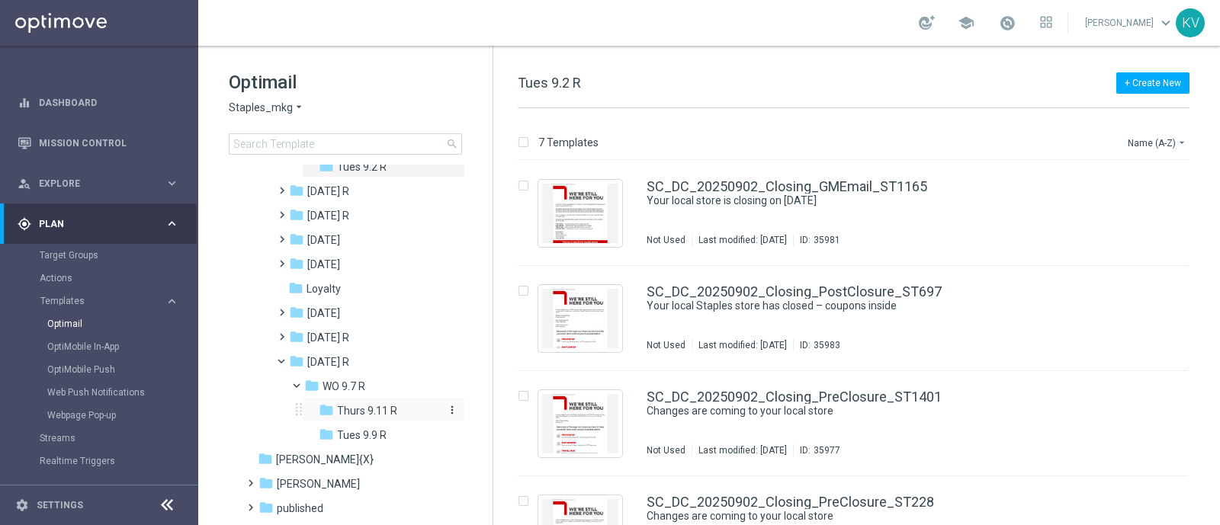
click at [375, 409] on span "Thurs 9.11 R" at bounding box center [367, 411] width 60 height 14
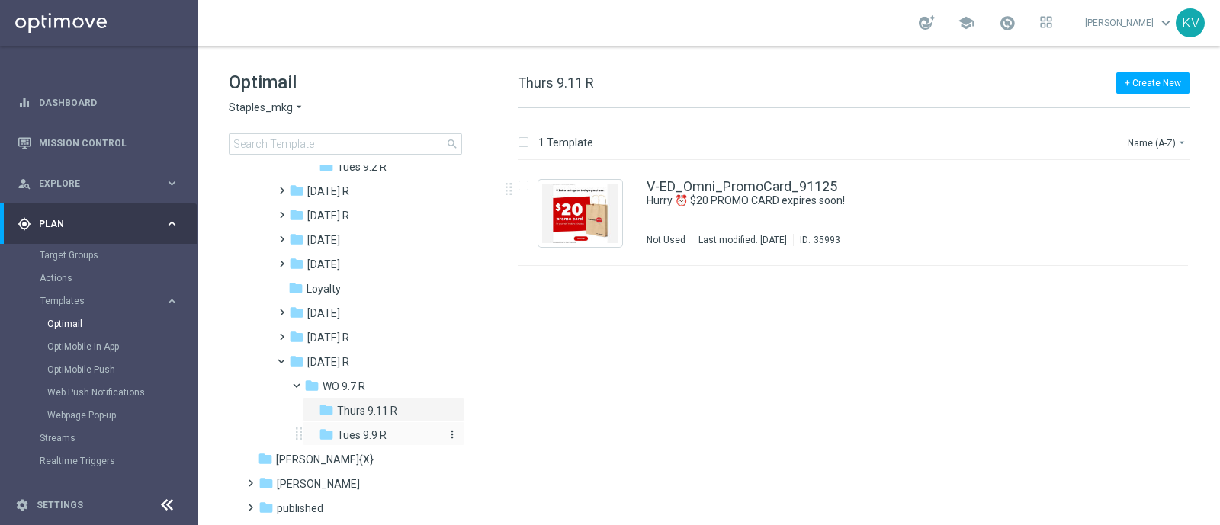
click at [399, 433] on div "folder Tues 9.9 R" at bounding box center [381, 436] width 124 height 18
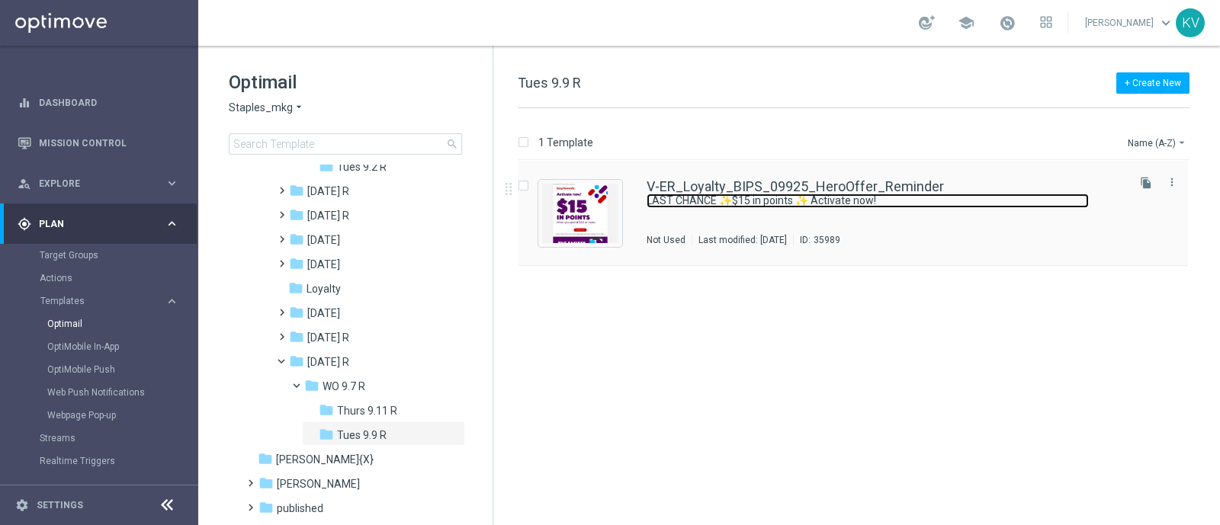
click at [816, 197] on link "LAST CHANCE ✨$15 in points ✨ Activate now!" at bounding box center [867, 201] width 442 height 14
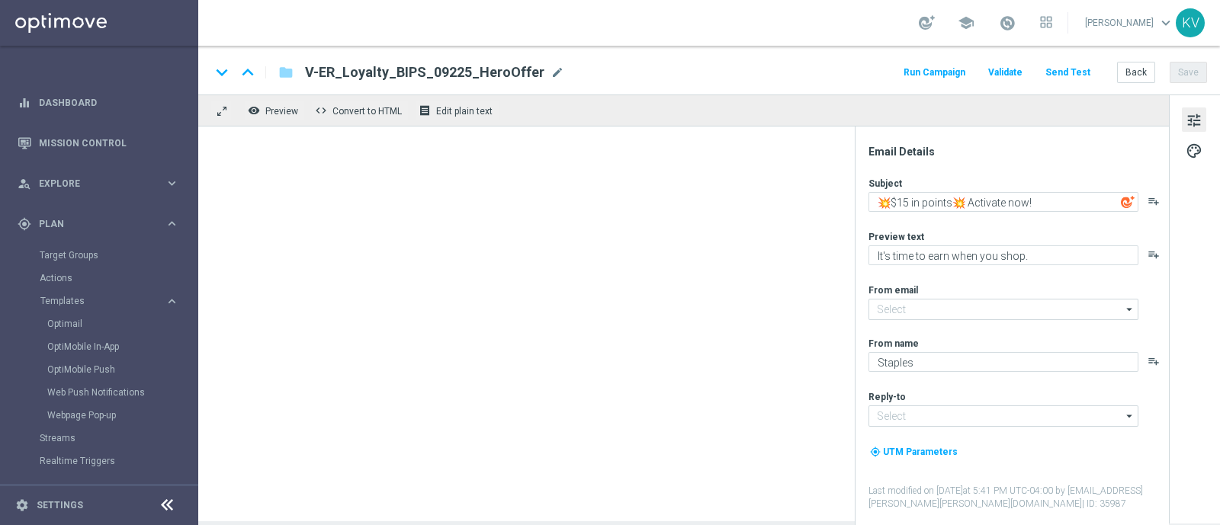
type textarea "LAST CHANCE ✨$15 in points ✨ Activate now!"
type input "[EMAIL_ADDRESS][DOMAIN_NAME]"
